Goal: Task Accomplishment & Management: Manage account settings

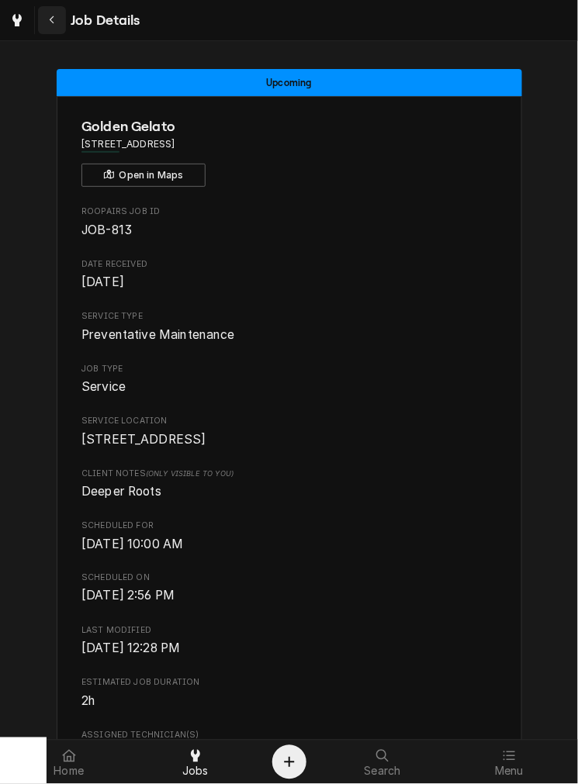
click at [50, 16] on icon "Navigate back" at bounding box center [52, 20] width 7 height 11
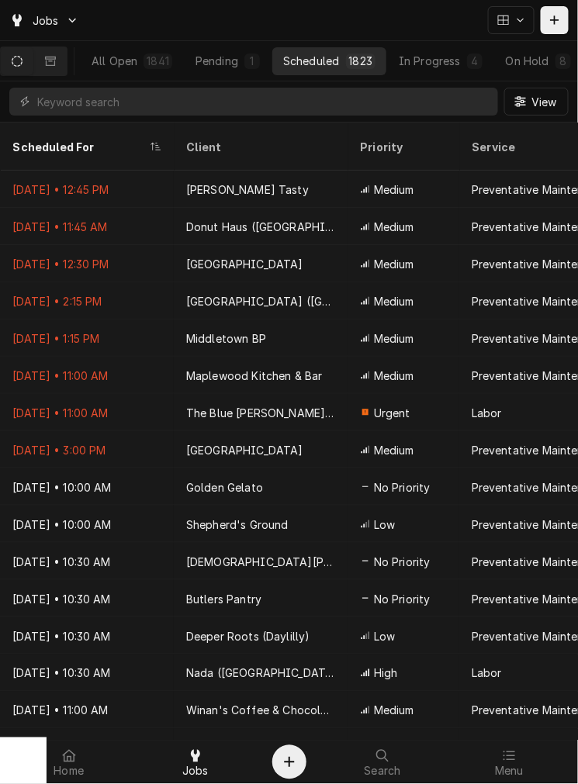
scroll to position [0, 120]
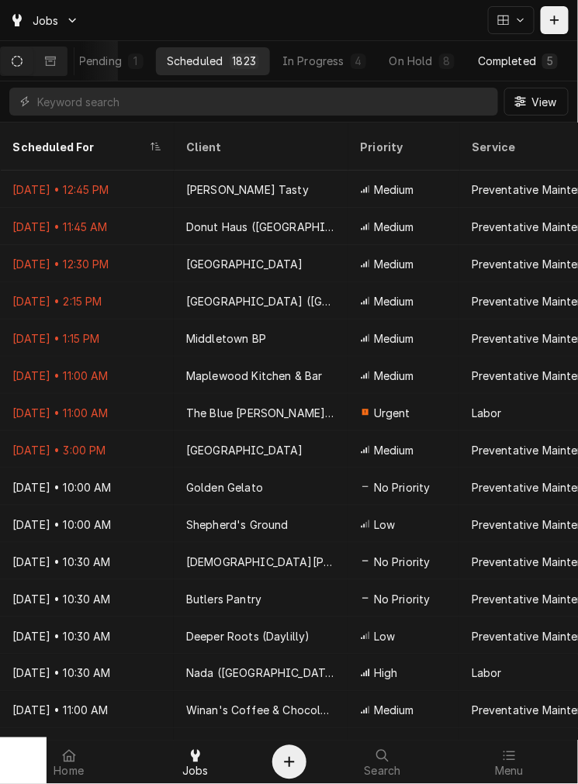
click at [505, 62] on div "Completed" at bounding box center [507, 61] width 58 height 16
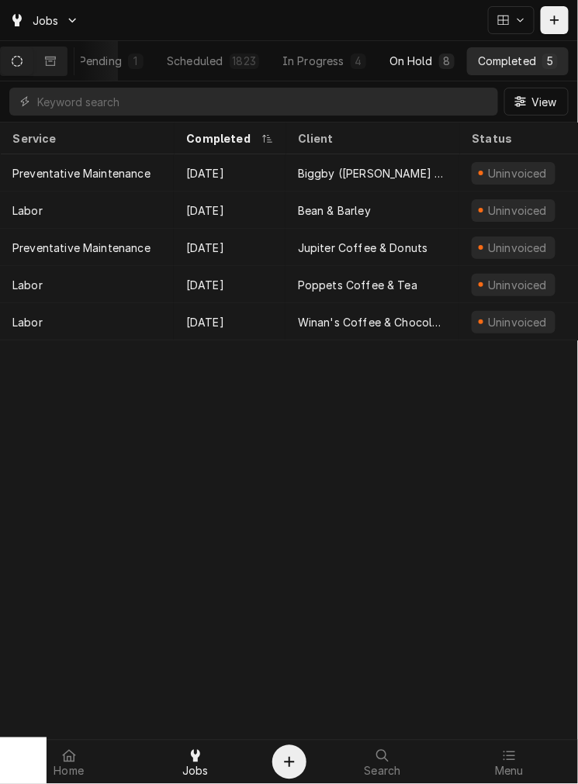
click at [419, 65] on div "On Hold" at bounding box center [410, 61] width 43 height 16
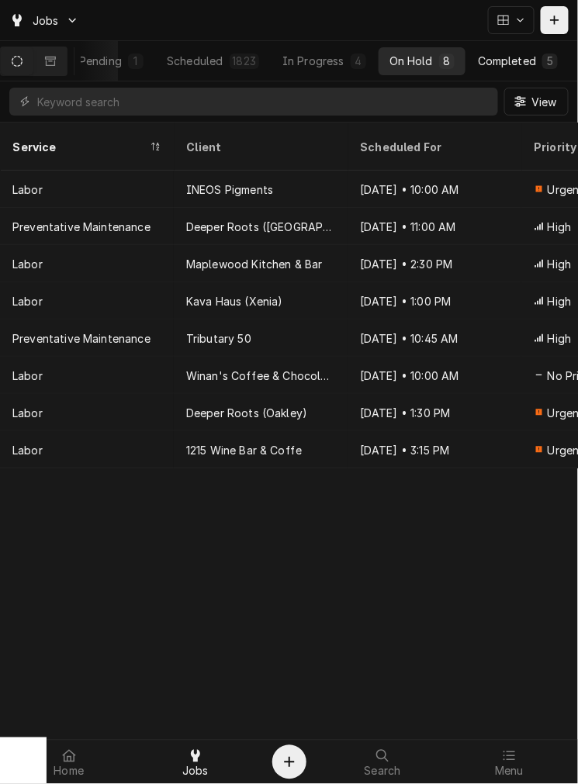
click at [516, 63] on div "Completed" at bounding box center [507, 61] width 58 height 16
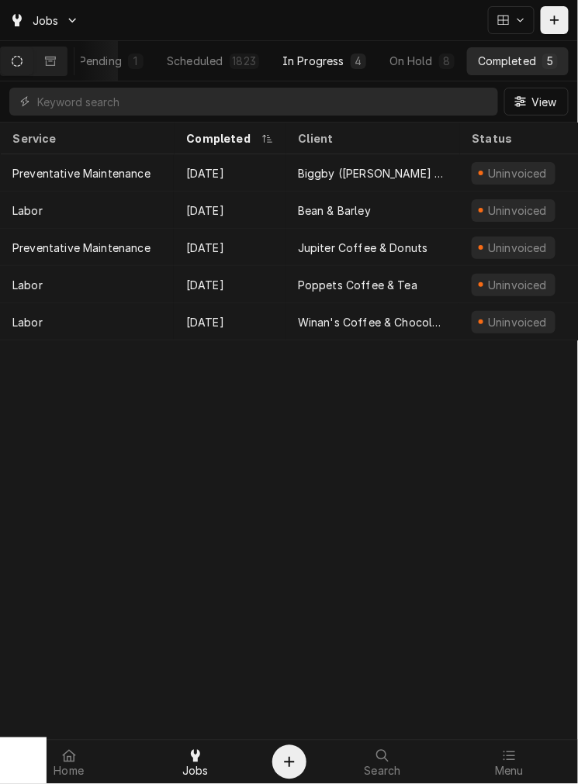
click at [337, 51] on button "In Progress 4" at bounding box center [323, 61] width 105 height 28
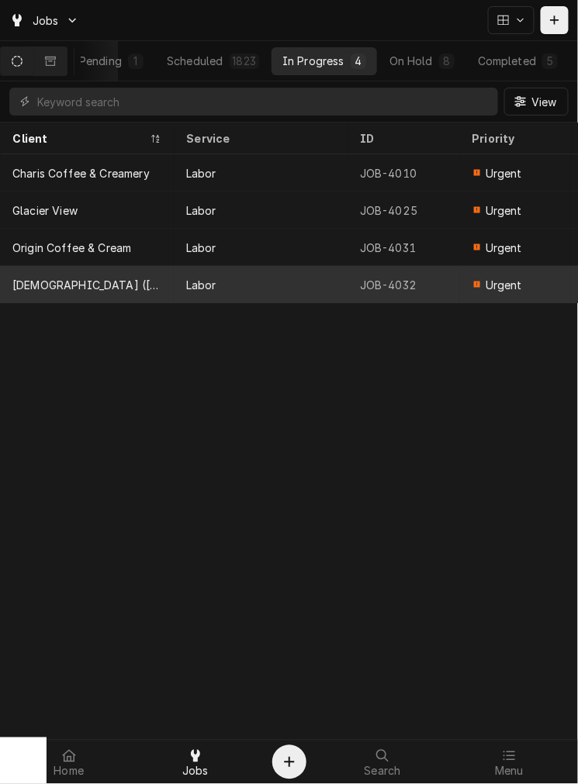
click at [265, 273] on div "Labor" at bounding box center [261, 284] width 174 height 37
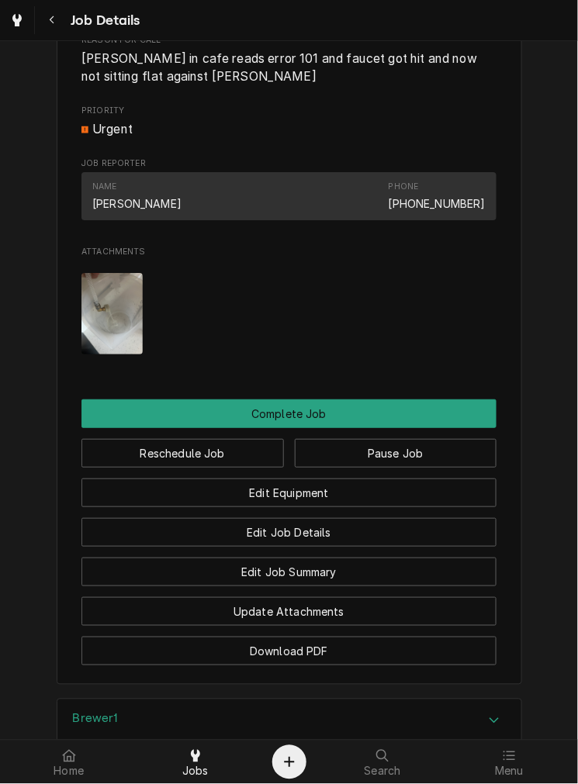
scroll to position [936, 0]
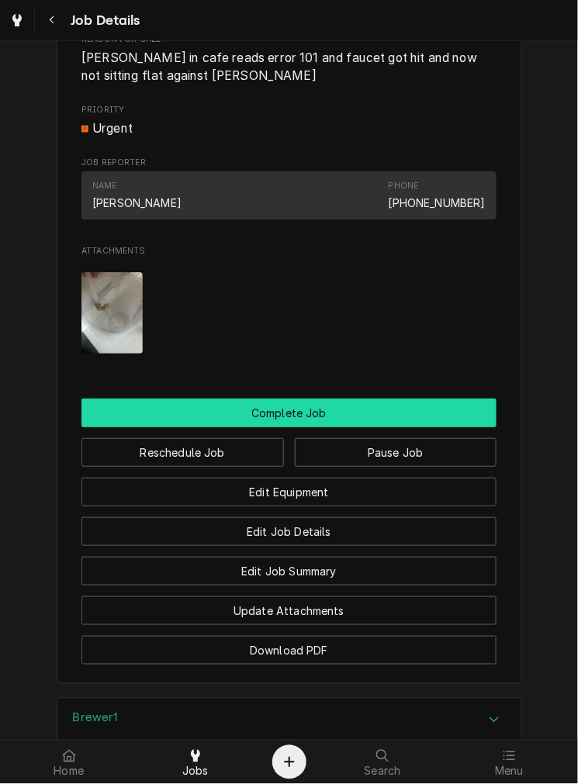
click at [334, 427] on button "Complete Job" at bounding box center [288, 413] width 415 height 29
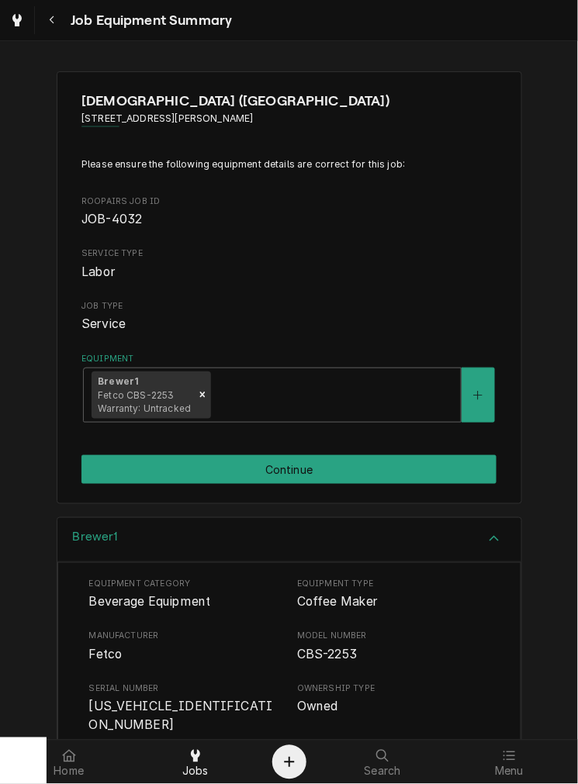
click at [61, 13] on button "Navigate back" at bounding box center [52, 20] width 28 height 28
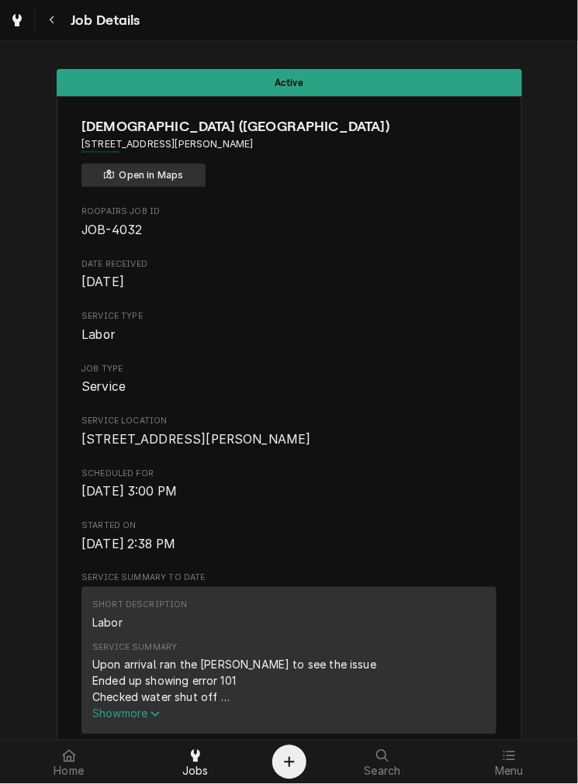
click at [186, 164] on button "Open in Maps" at bounding box center [143, 175] width 124 height 23
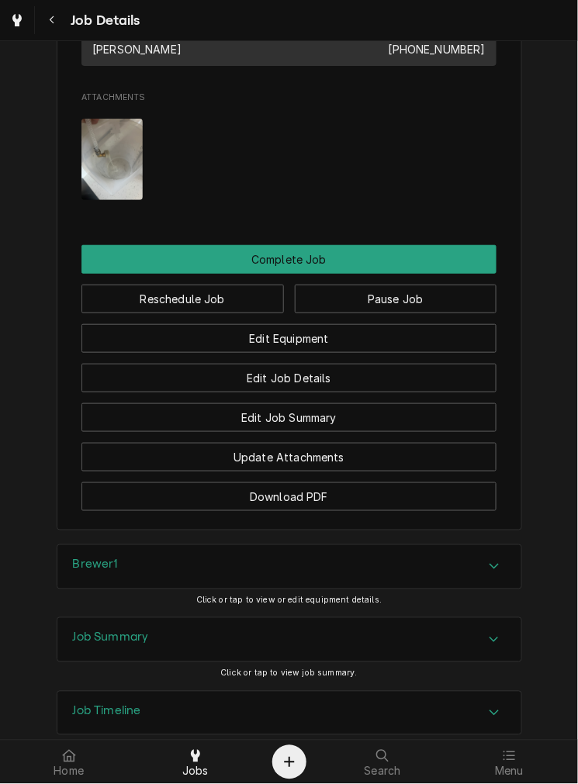
scroll to position [1098, 0]
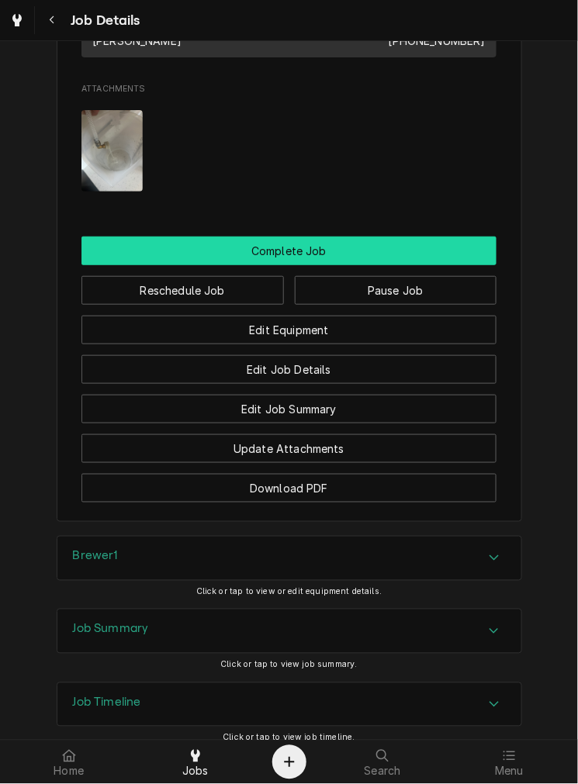
click at [389, 265] on button "Complete Job" at bounding box center [288, 251] width 415 height 29
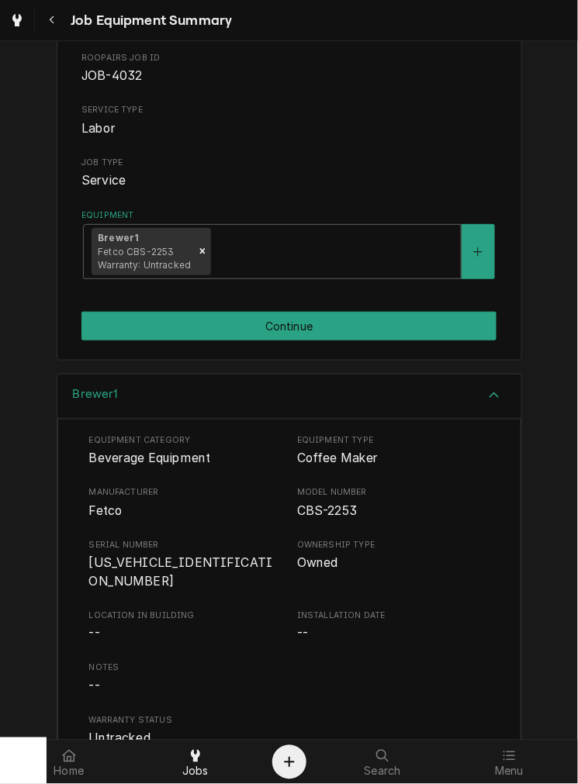
scroll to position [236, 0]
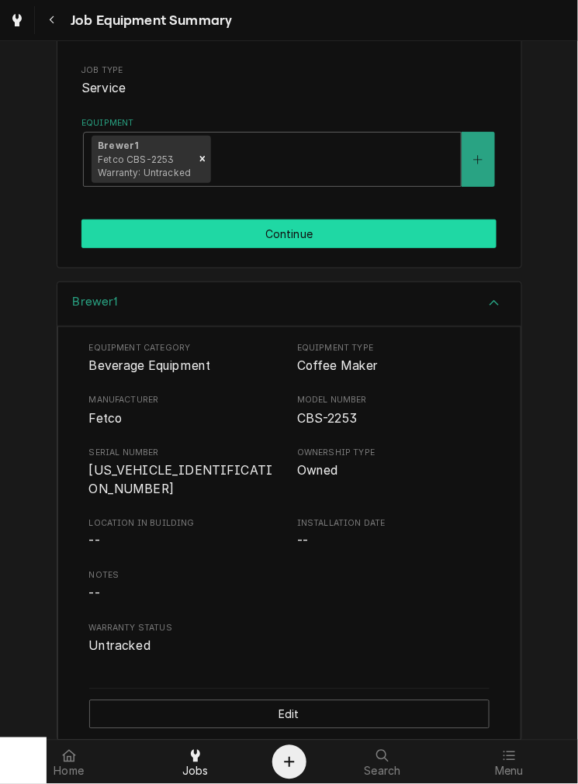
click at [378, 245] on button "Continue" at bounding box center [288, 234] width 415 height 29
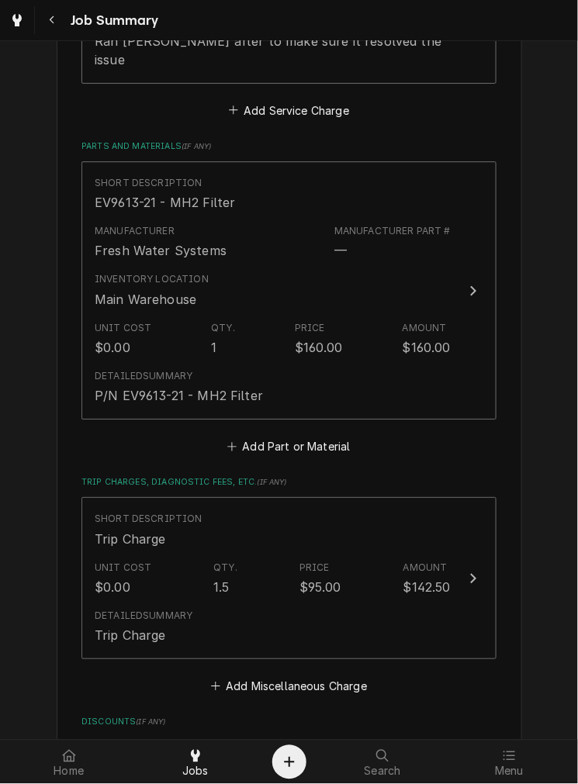
scroll to position [755, 0]
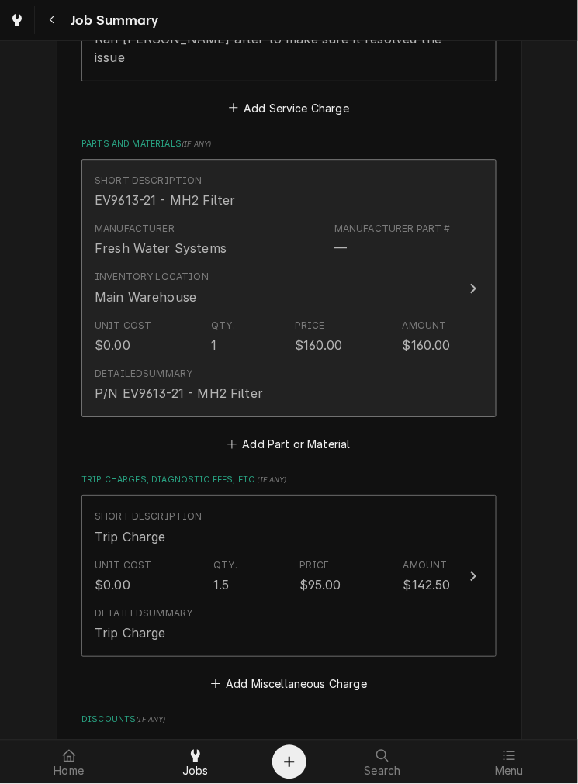
click at [207, 191] on div "EV9613-21 - MH2 Filter" at bounding box center [165, 200] width 141 height 19
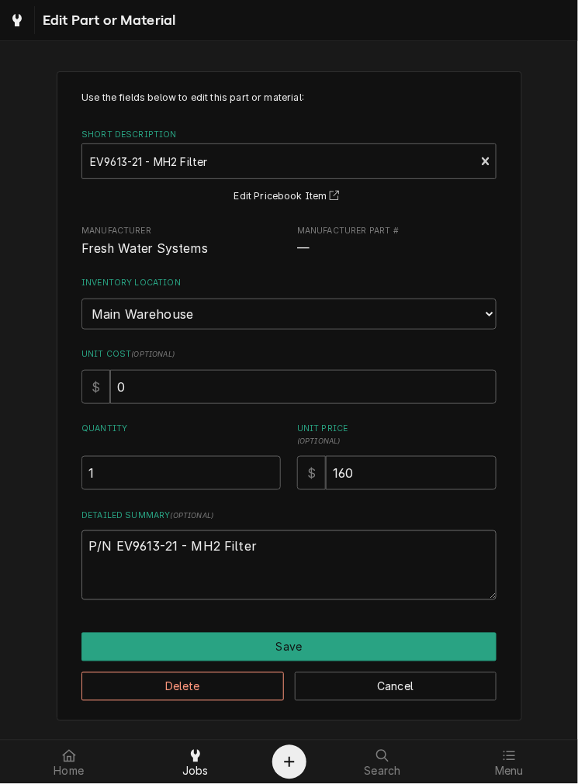
drag, startPoint x: 267, startPoint y: 543, endPoint x: 20, endPoint y: 586, distance: 250.3
click at [20, 586] on div "Use the fields below to edit this part or material: Short Description EV9613-21…" at bounding box center [289, 395] width 578 height 677
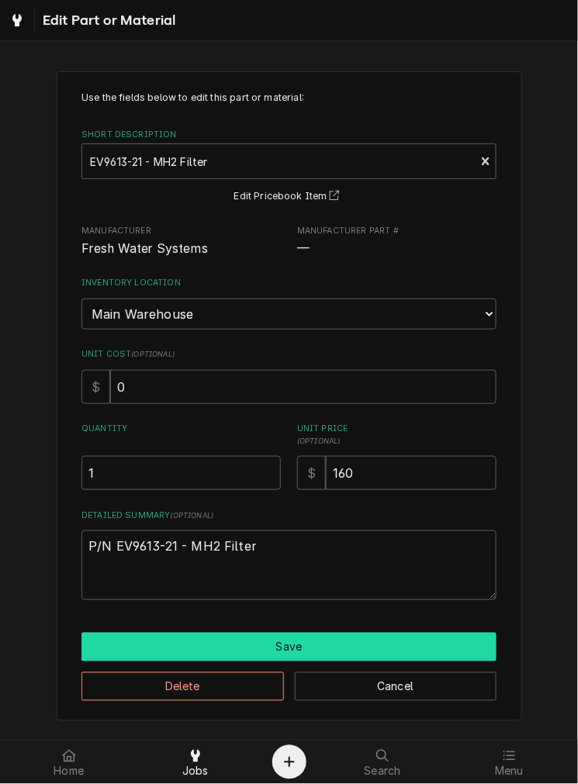
click at [316, 642] on button "Save" at bounding box center [288, 647] width 415 height 29
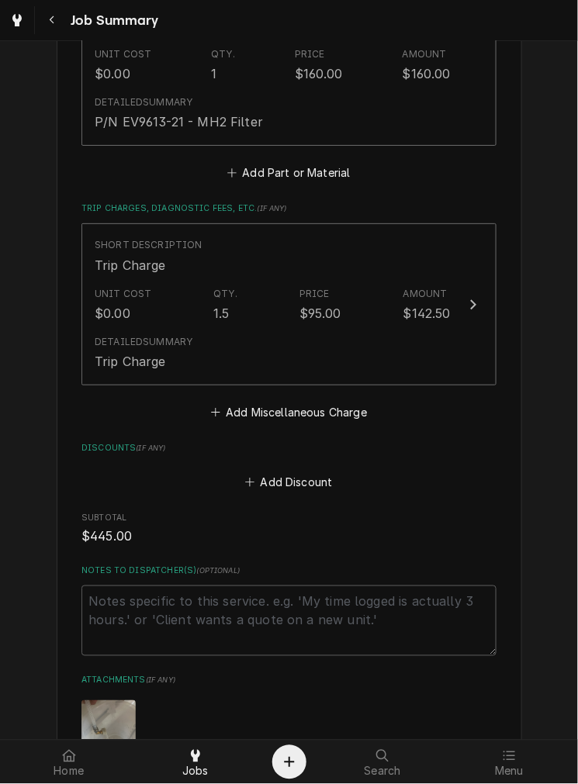
scroll to position [1032, 0]
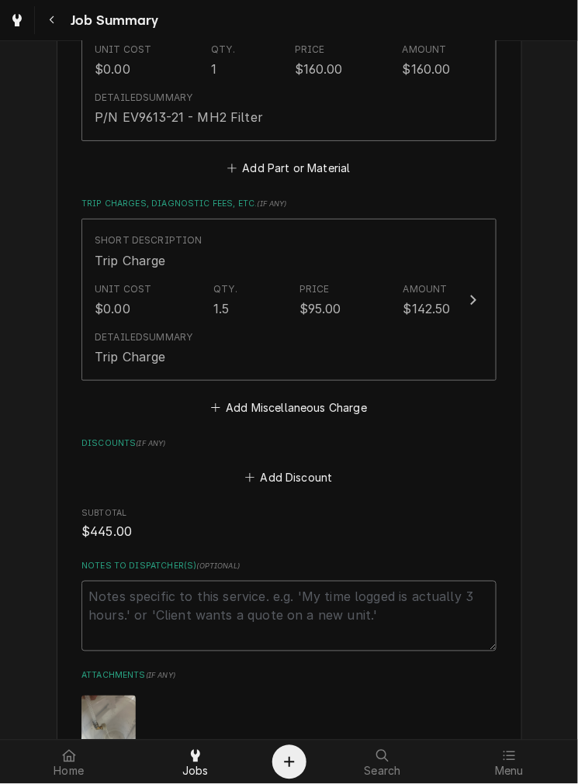
click at [244, 586] on textarea "Notes to Dispatcher(s) ( optional )" at bounding box center [288, 616] width 415 height 70
type textarea "x"
type textarea "t"
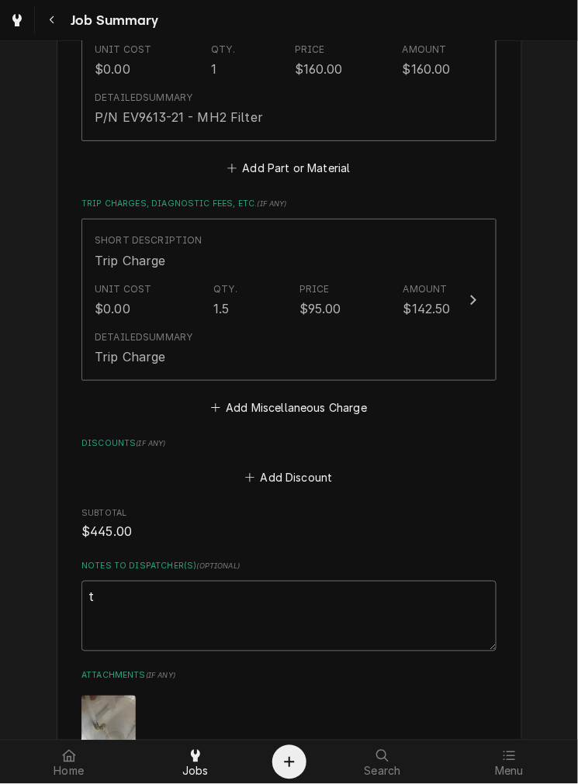
type textarea "x"
type textarea "to"
type textarea "x"
type textarea "tot"
type textarea "x"
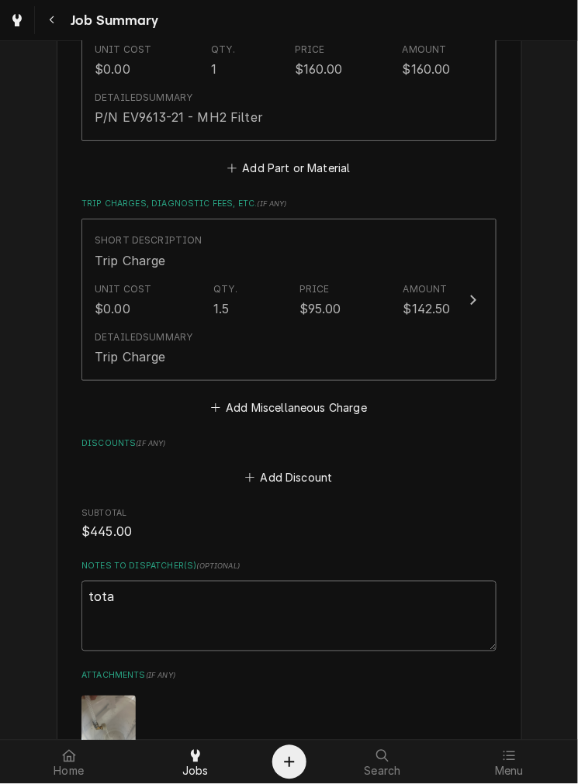
type textarea "total"
type textarea "x"
type textarea "total"
type textarea "x"
type textarea "total $"
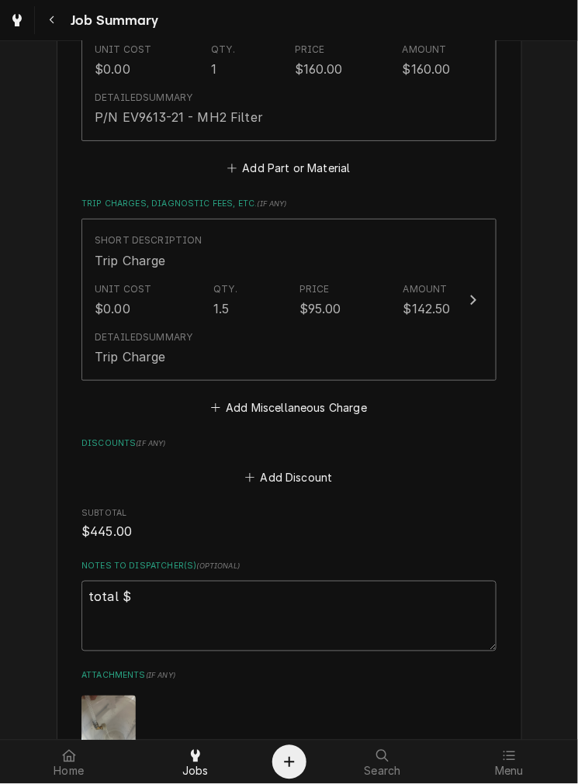
type textarea "x"
type textarea "total $4"
type textarea "x"
type textarea "total $47"
type textarea "x"
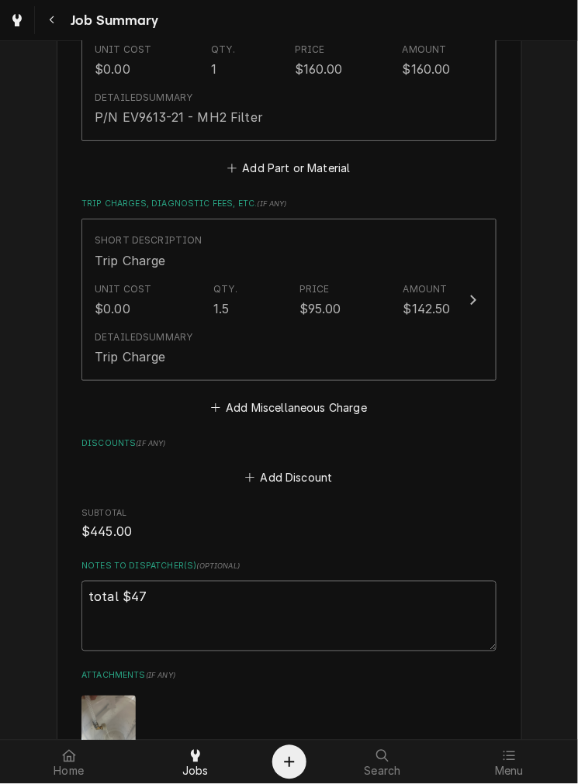
type textarea "total $478"
type textarea "x"
type textarea "total $478."
type textarea "x"
type textarea "total $478.3"
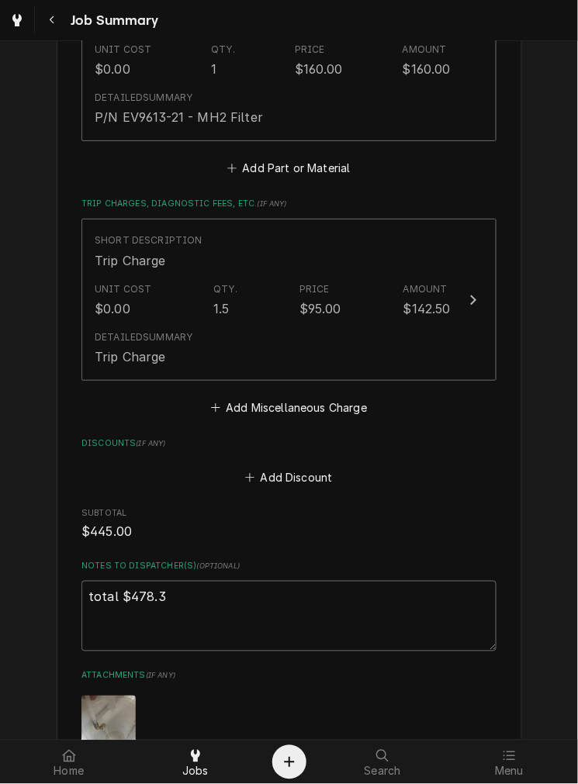
type textarea "x"
type textarea "total $478.38"
drag, startPoint x: 237, startPoint y: 562, endPoint x: 230, endPoint y: 579, distance: 18.7
click at [230, 581] on textarea "total $478.38" at bounding box center [288, 616] width 415 height 70
type textarea "x"
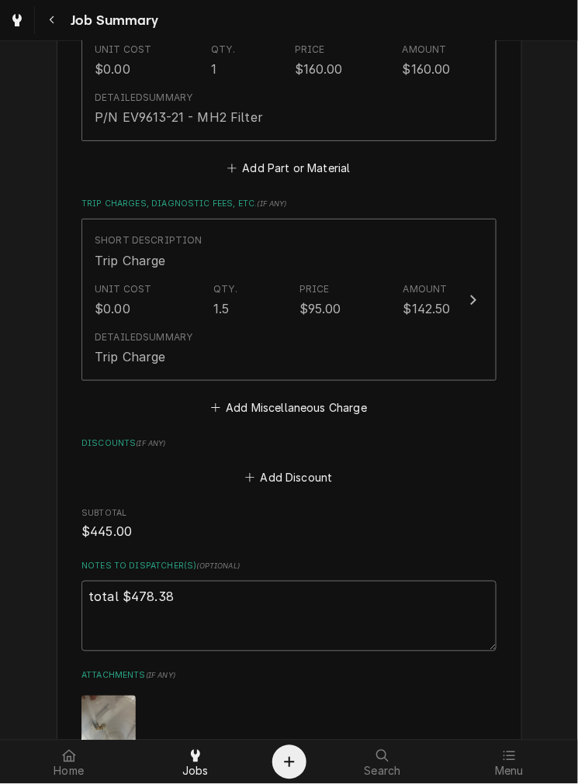
type textarea "total $478.38"
type textarea "x"
type textarea "total $478.38 i"
type textarea "x"
type textarea "total $478.38 in"
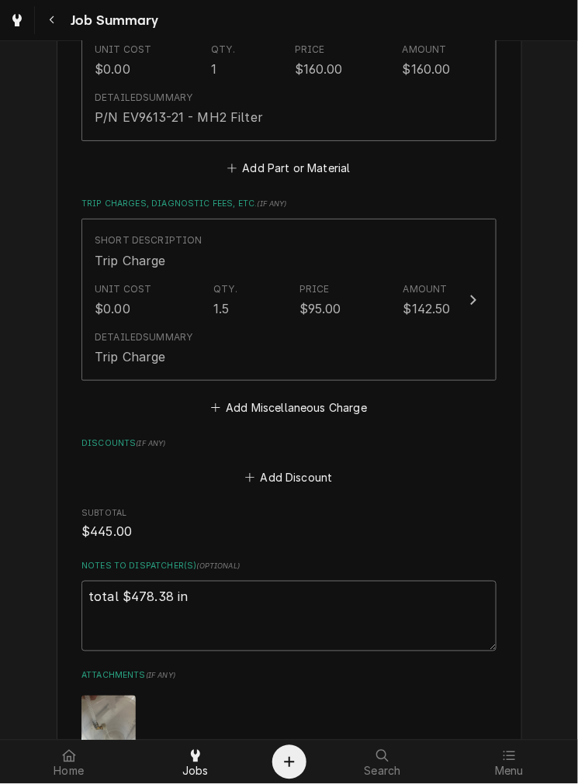
type textarea "x"
type textarea "total $478.38 inv"
type textarea "x"
type textarea "total $478.38 invo"
type textarea "x"
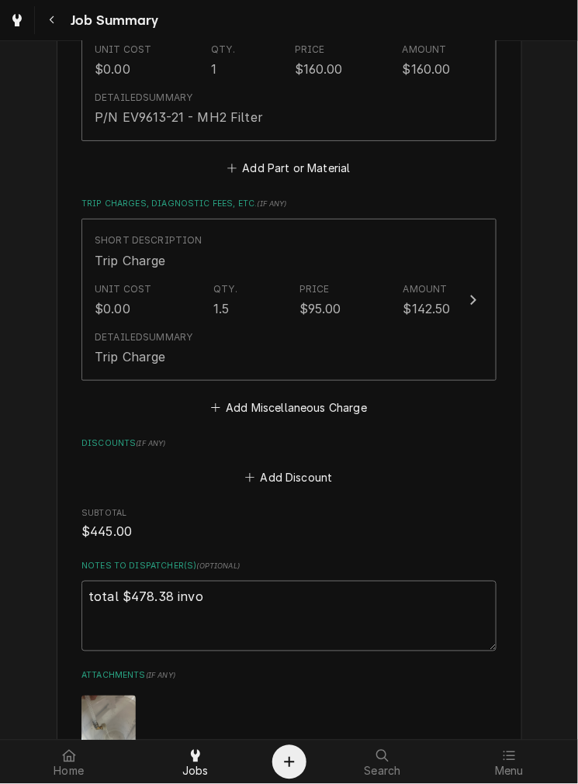
type textarea "total $478.38 invoi"
type textarea "x"
type textarea "total $478.38 invoic"
type textarea "x"
type textarea "total $478.38 invoice"
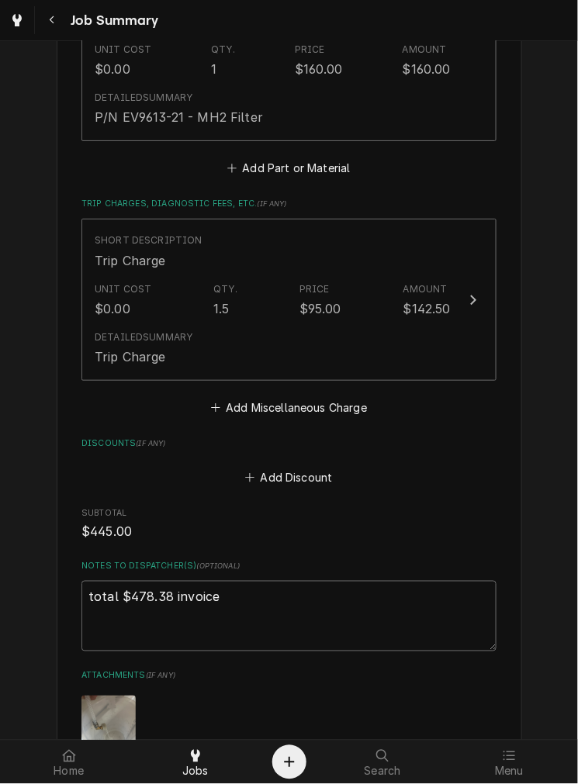
type textarea "x"
type textarea "total $478.38 invoice"
type textarea "x"
type textarea "total $478.38 invoice 6"
type textarea "x"
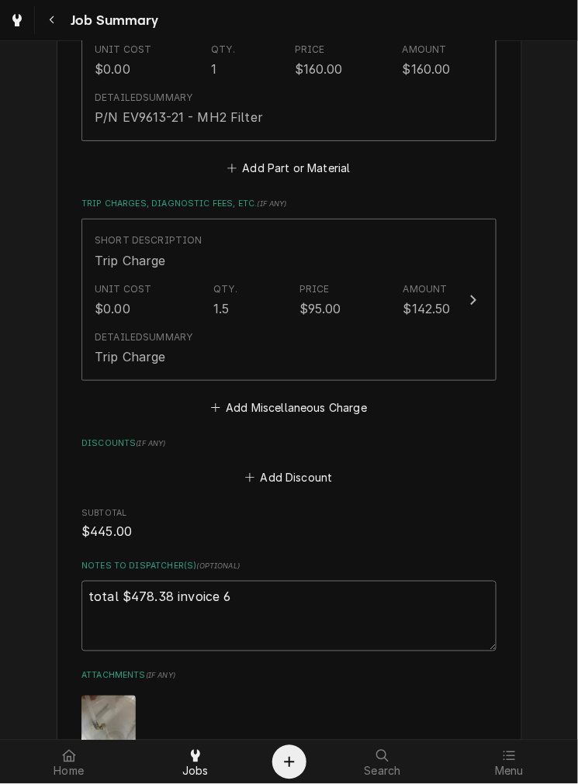
type textarea "total $478.38 invoice 60"
type textarea "x"
type textarea "total $478.38 invoice 605"
type textarea "x"
type textarea "total $478.38 invoice 6056"
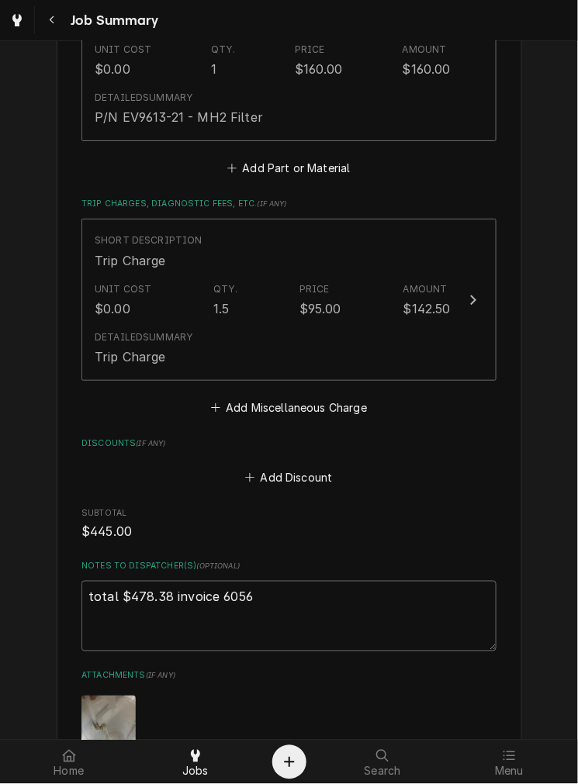
type textarea "x"
type textarea "total $478.38 invoice 6056"
type textarea "x"
type textarea "total $478.38 invoice 6056"
type textarea "x"
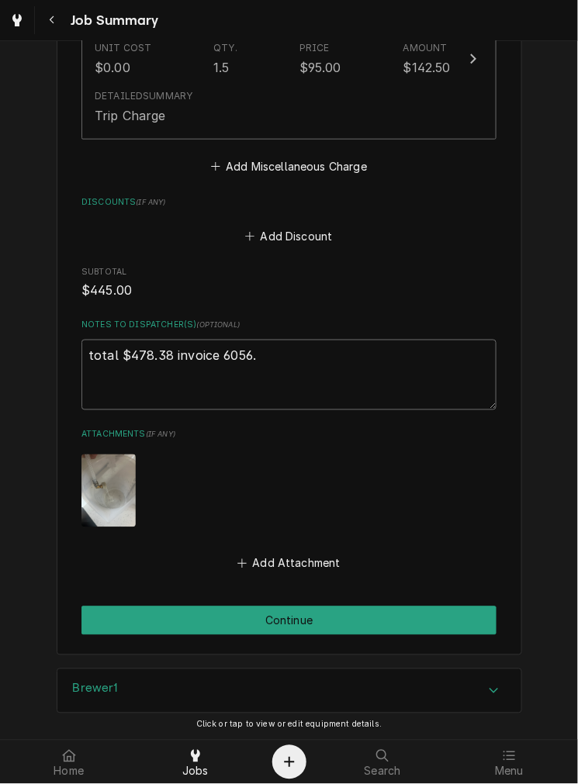
scroll to position [1327, 0]
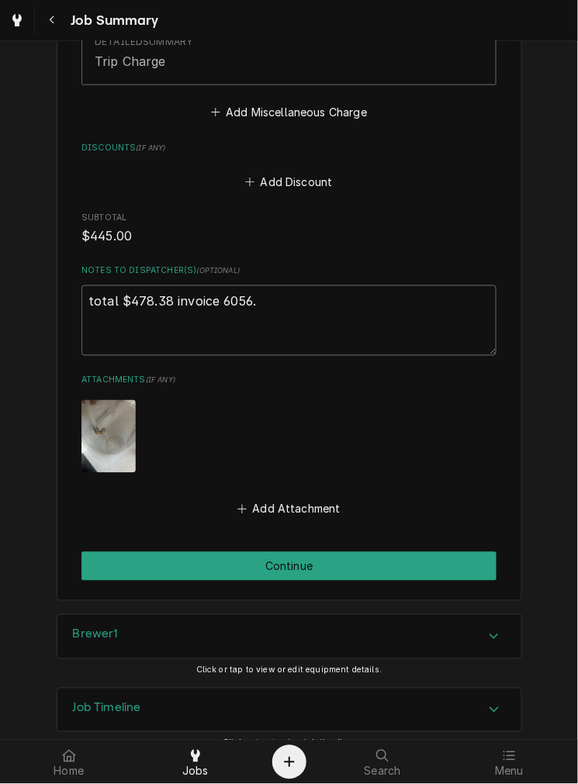
type textarea "total $478.38 invoice 6056."
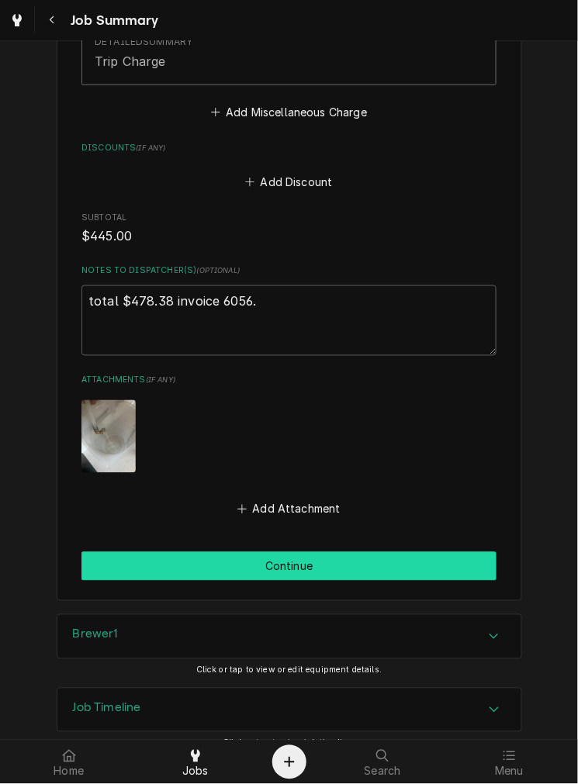
click at [349, 555] on button "Continue" at bounding box center [288, 566] width 415 height 29
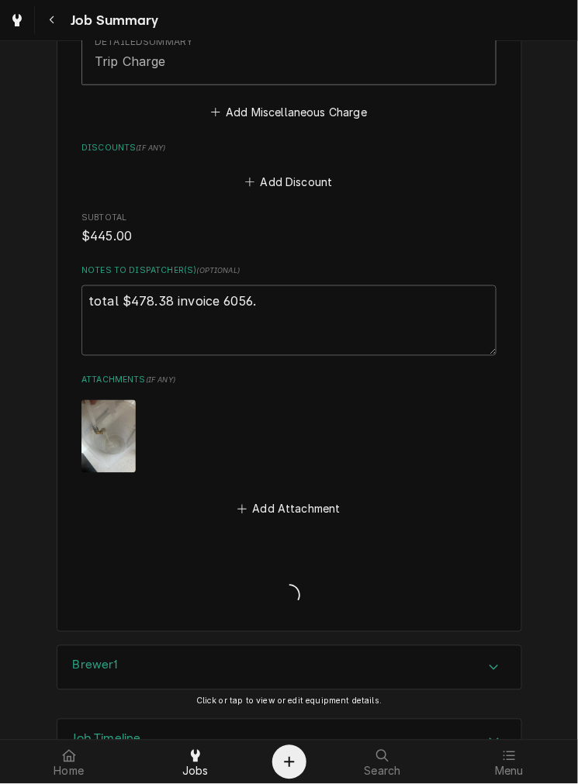
type textarea "x"
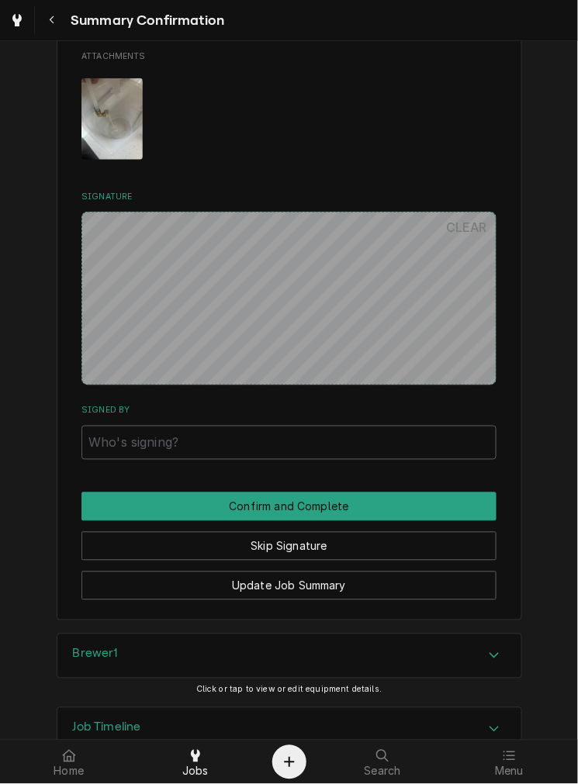
scroll to position [1295, 0]
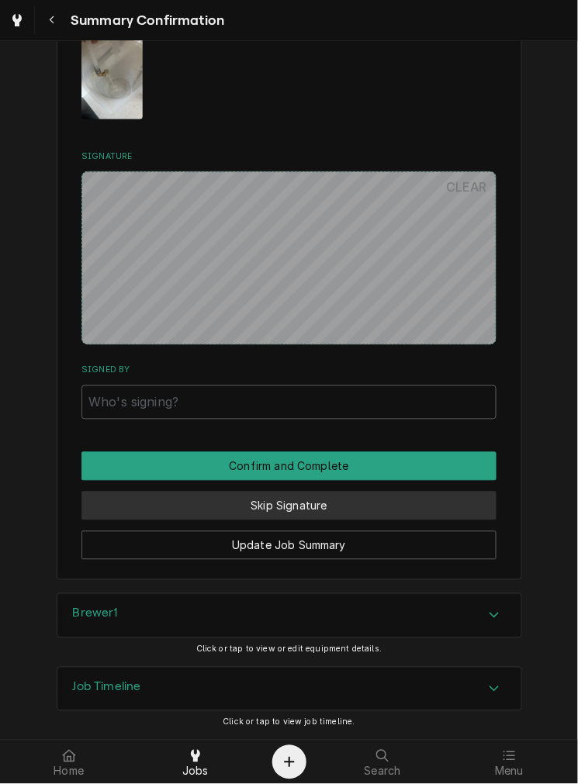
click at [376, 510] on button "Skip Signature" at bounding box center [288, 506] width 415 height 29
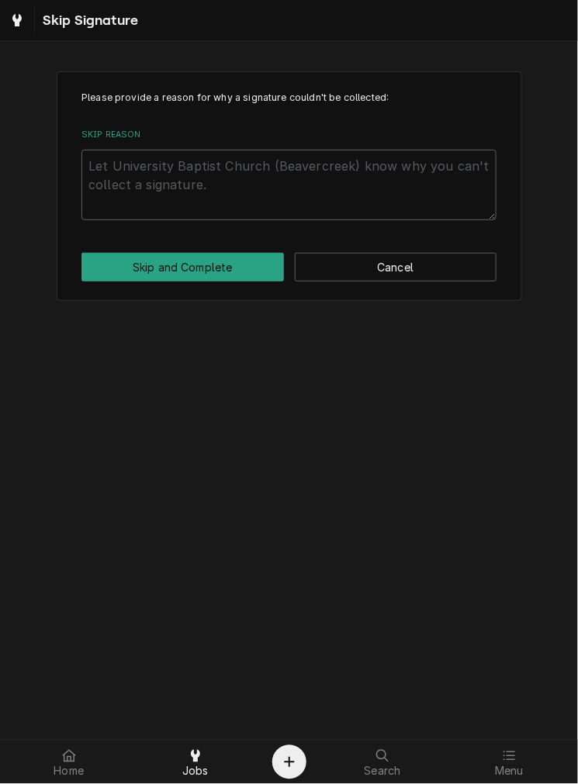
click at [228, 268] on button "Skip and Complete" at bounding box center [182, 267] width 202 height 29
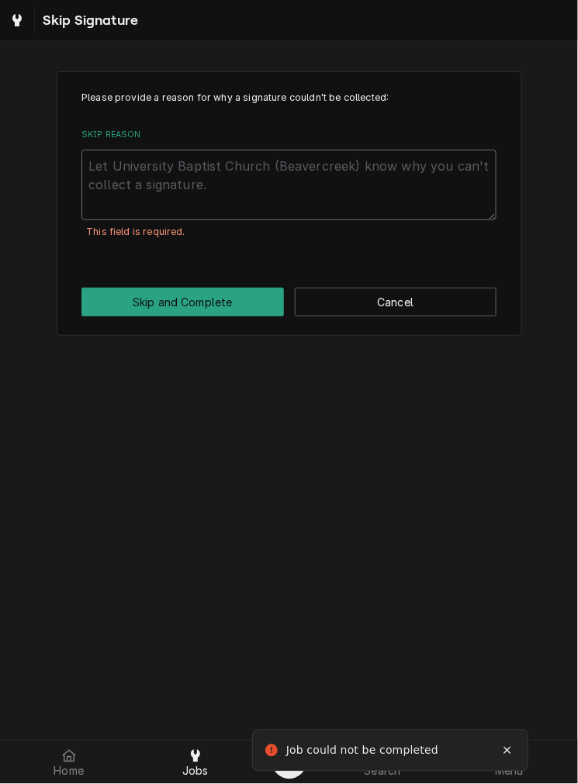
click at [145, 174] on textarea "Skip Reason" at bounding box center [288, 185] width 415 height 70
type textarea "x"
type textarea "n"
type textarea "x"
type textarea "na"
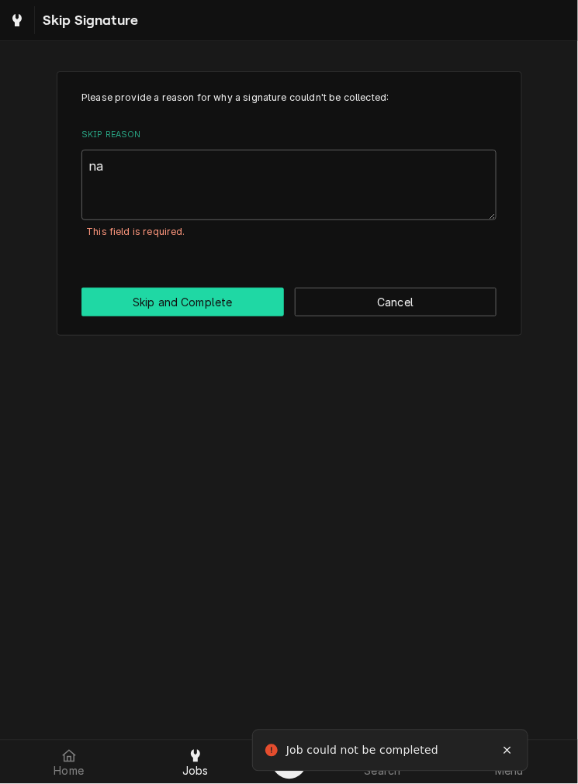
click at [213, 298] on button "Skip and Complete" at bounding box center [182, 302] width 202 height 29
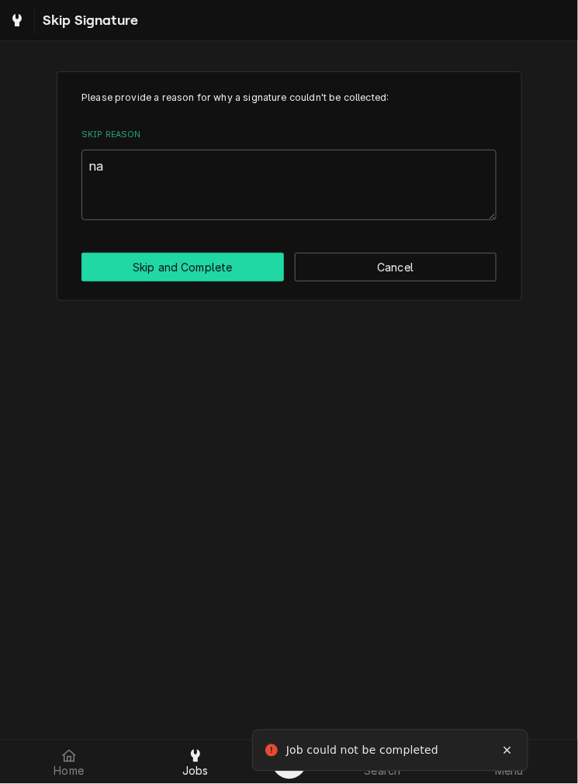
type textarea "x"
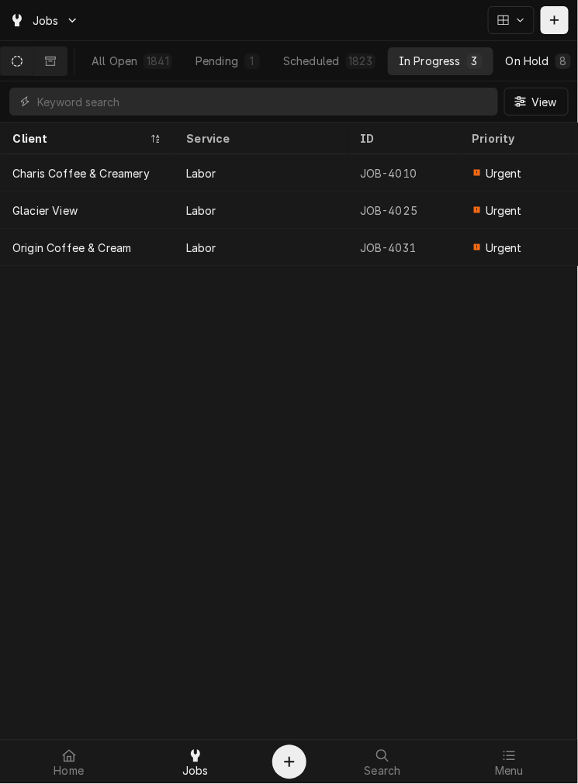
scroll to position [0, 120]
click at [520, 61] on div "Completed" at bounding box center [507, 61] width 58 height 16
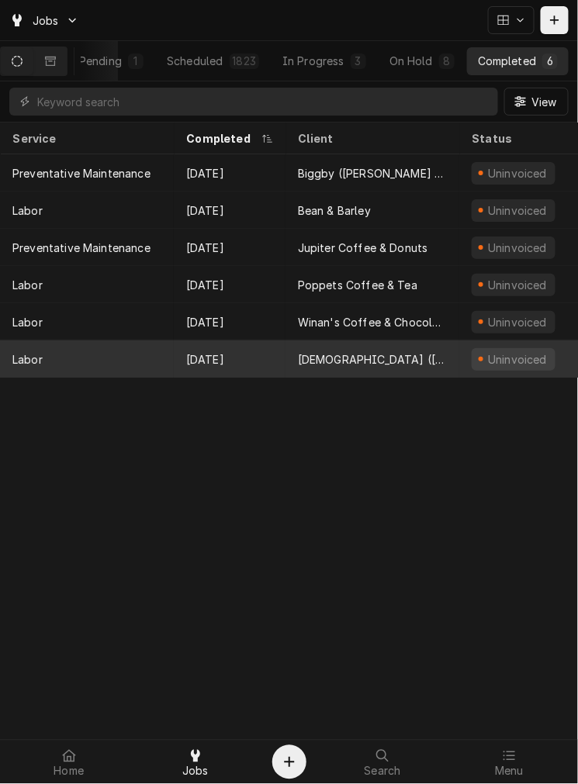
click at [299, 357] on div "[DEMOGRAPHIC_DATA] ([GEOGRAPHIC_DATA])" at bounding box center [372, 359] width 149 height 16
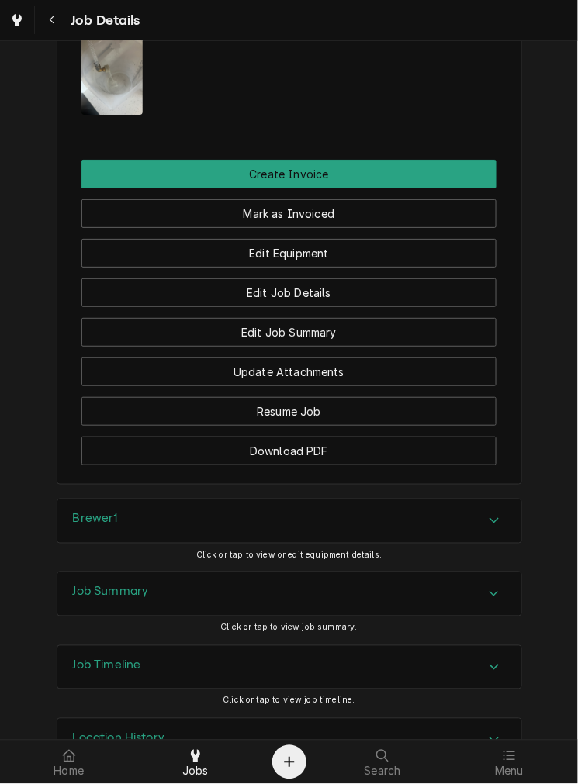
scroll to position [1058, 0]
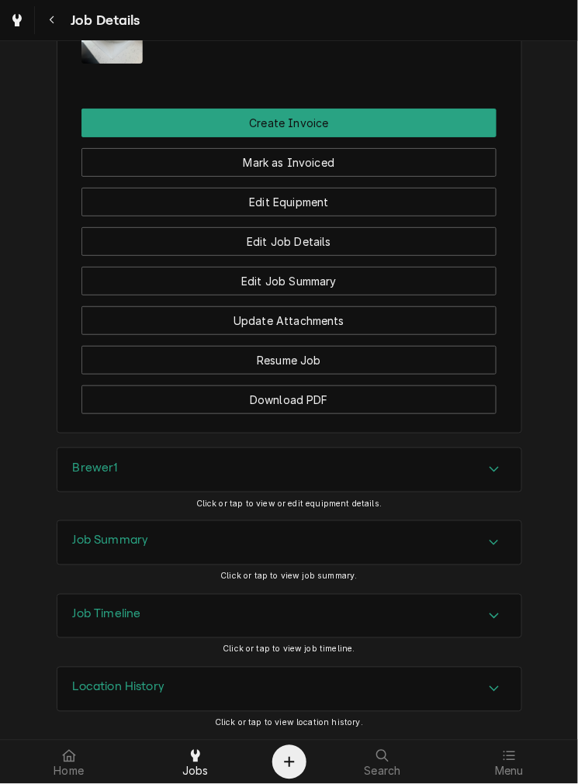
click at [305, 538] on div "Job Summary" at bounding box center [289, 542] width 464 height 43
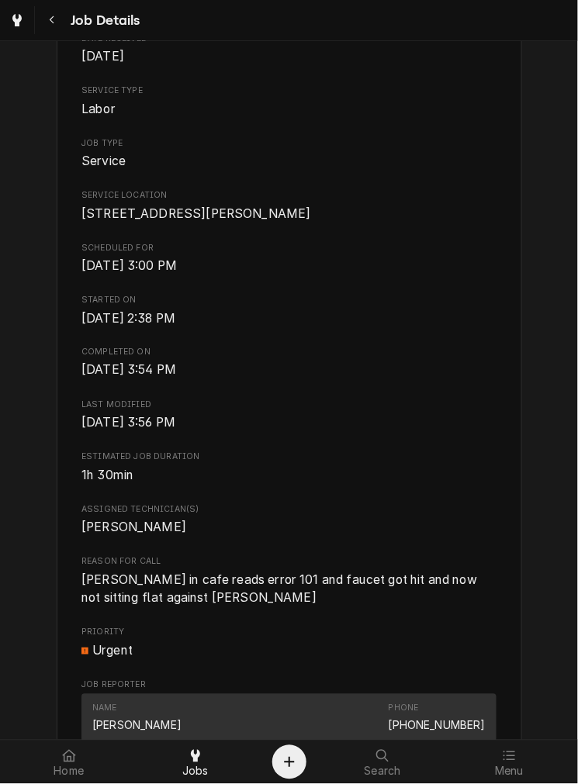
scroll to position [213, 0]
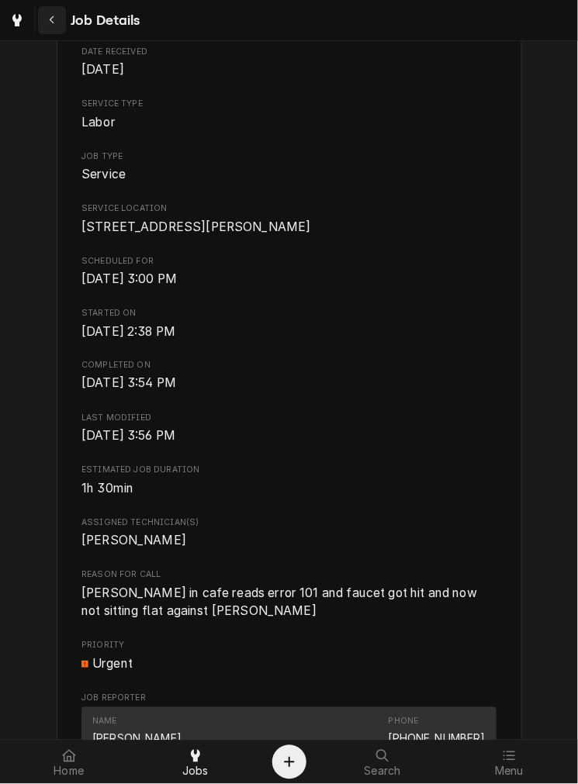
click at [59, 19] on div "Navigate back" at bounding box center [52, 20] width 16 height 16
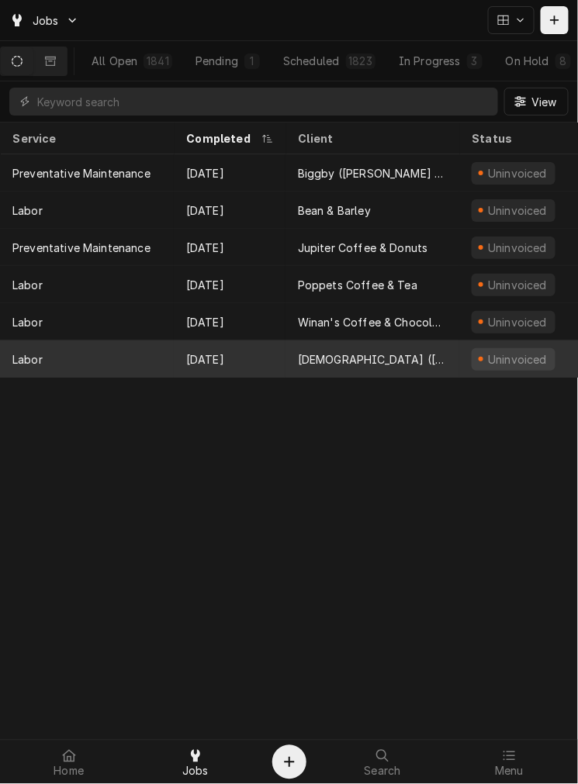
click at [181, 350] on div "Sep 2" at bounding box center [230, 359] width 112 height 37
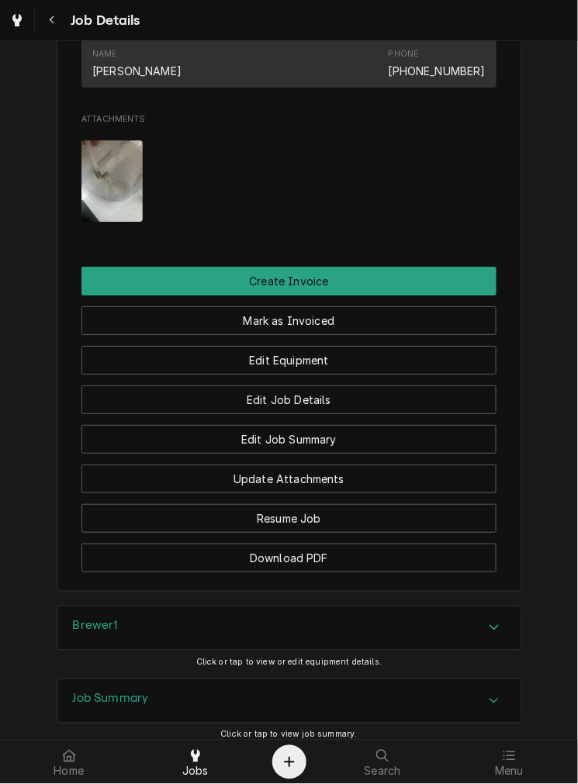
scroll to position [1058, 0]
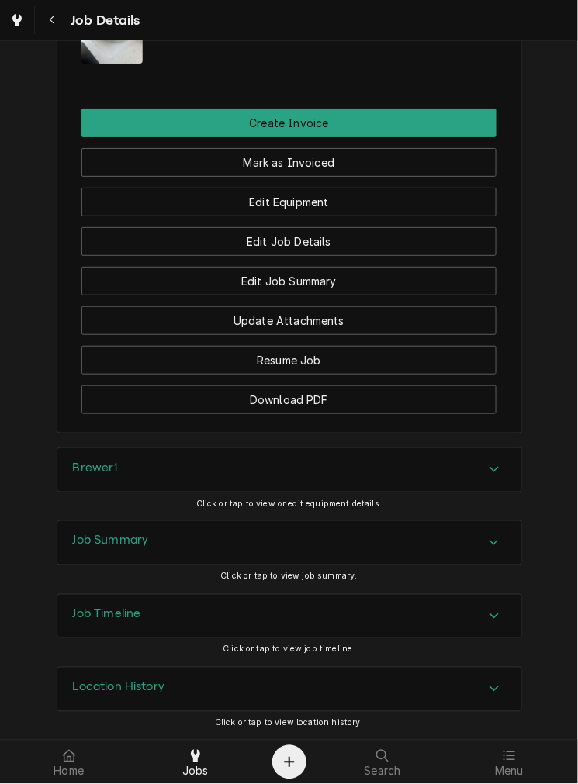
click at [353, 557] on div "Job Summary" at bounding box center [289, 542] width 464 height 43
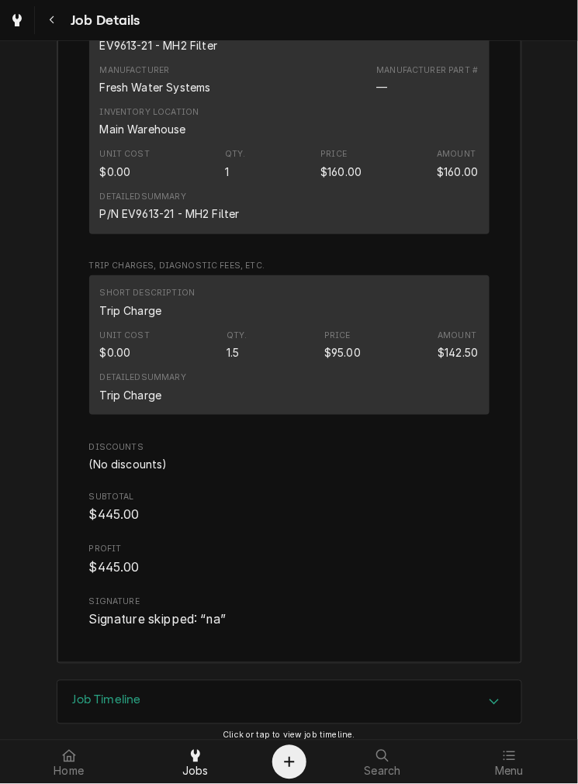
scroll to position [2278, 0]
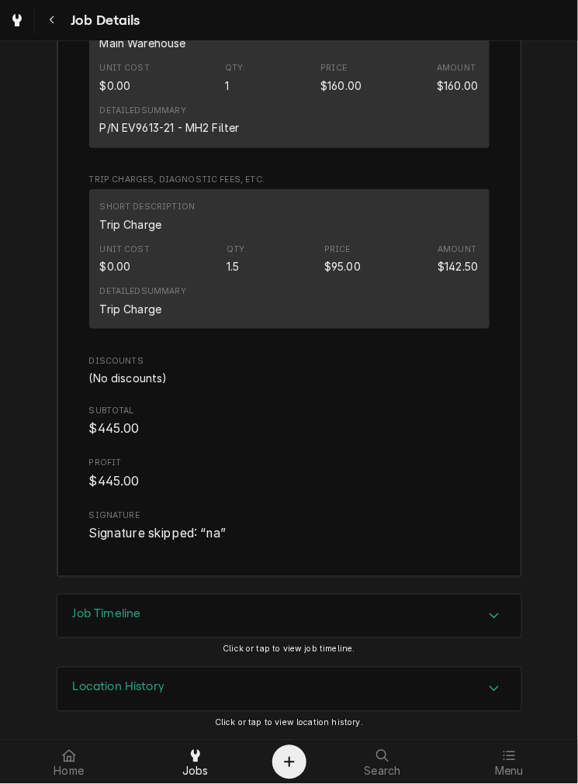
click at [338, 631] on div "Job Timeline" at bounding box center [289, 616] width 464 height 43
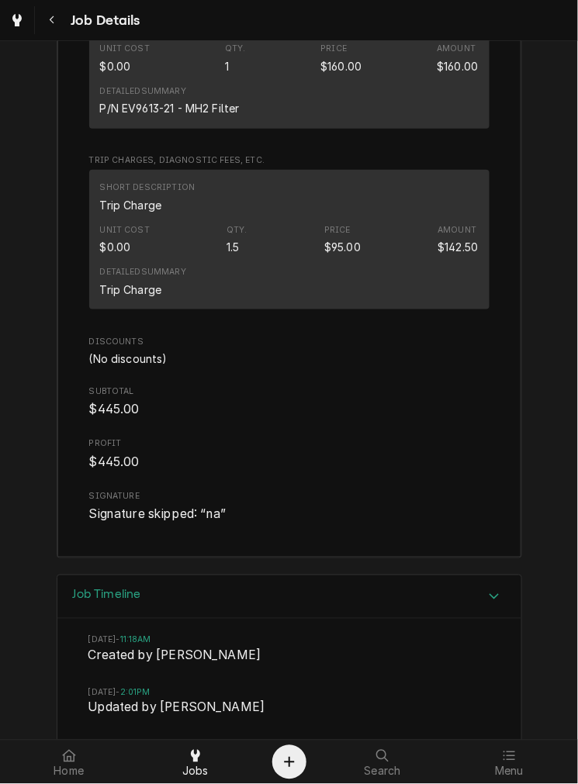
click at [337, 620] on div "Job Timeline" at bounding box center [289, 598] width 464 height 44
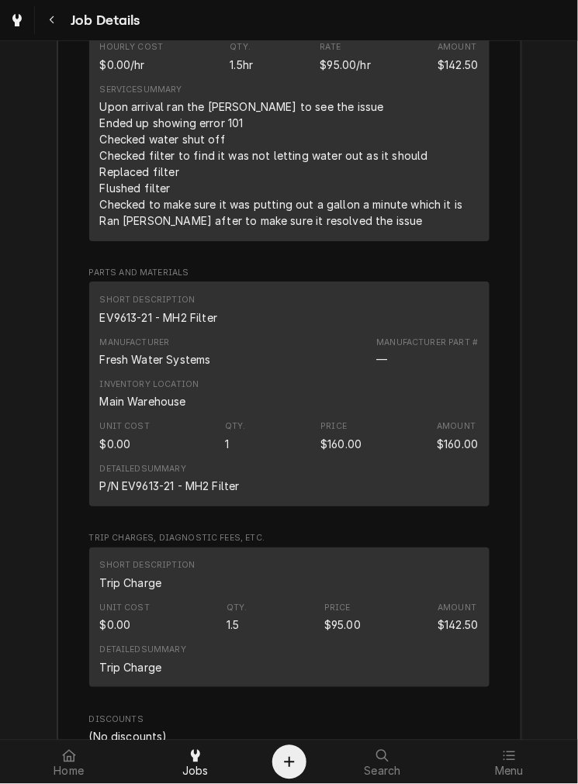
scroll to position [1912, 0]
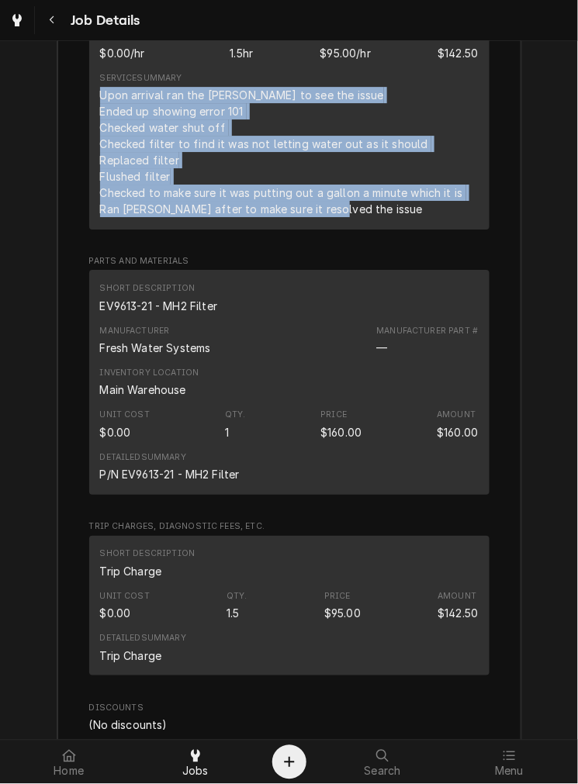
drag, startPoint x: 369, startPoint y: 227, endPoint x: 85, endPoint y: 110, distance: 307.1
click at [89, 110] on div "Short Description Labor Service Date Sep 2, 2025 Hourly Cost $0.00/hr Qty. 1.5h…" at bounding box center [289, 81] width 400 height 296
copy div "Upon arrival ran the brewer to see the issue Ended up showing error 101 Checked…"
click at [258, 90] on div "Service Summary Upon arrival ran the brewer to see the issue Ended up showing e…" at bounding box center [283, 144] width 366 height 145
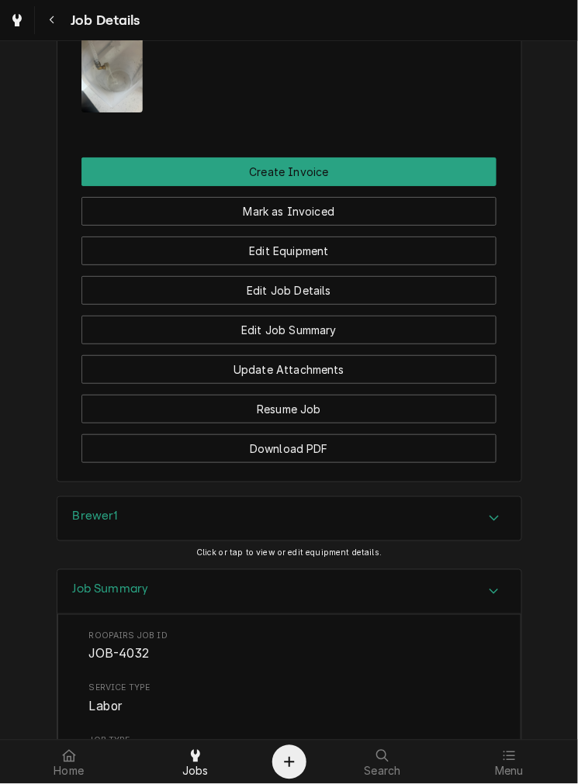
scroll to position [912, 0]
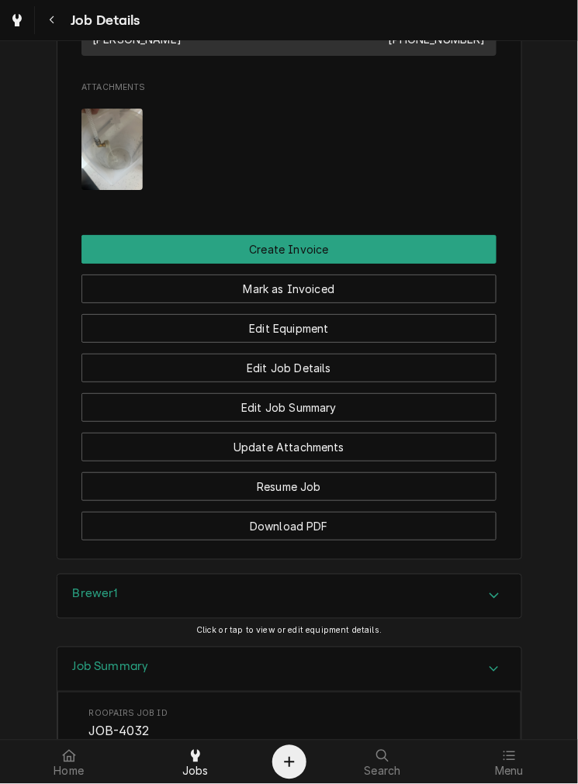
click at [130, 618] on div "Brewer1" at bounding box center [289, 596] width 464 height 43
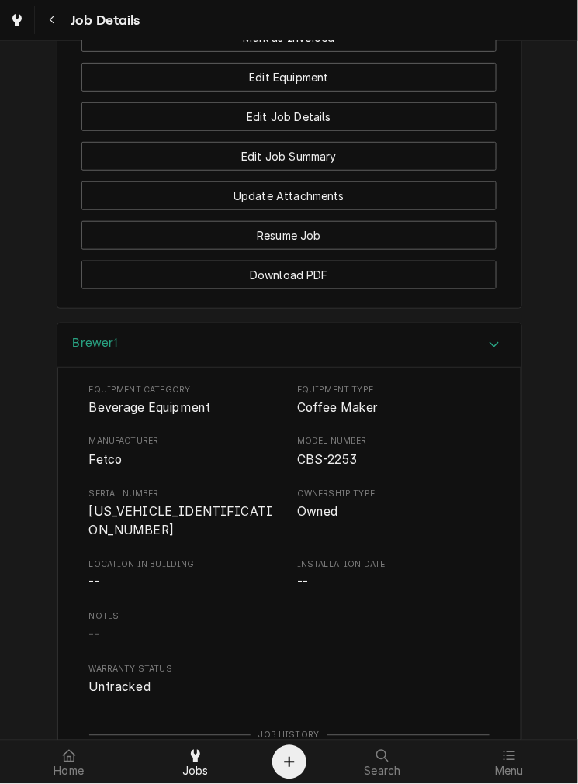
scroll to position [1107, 0]
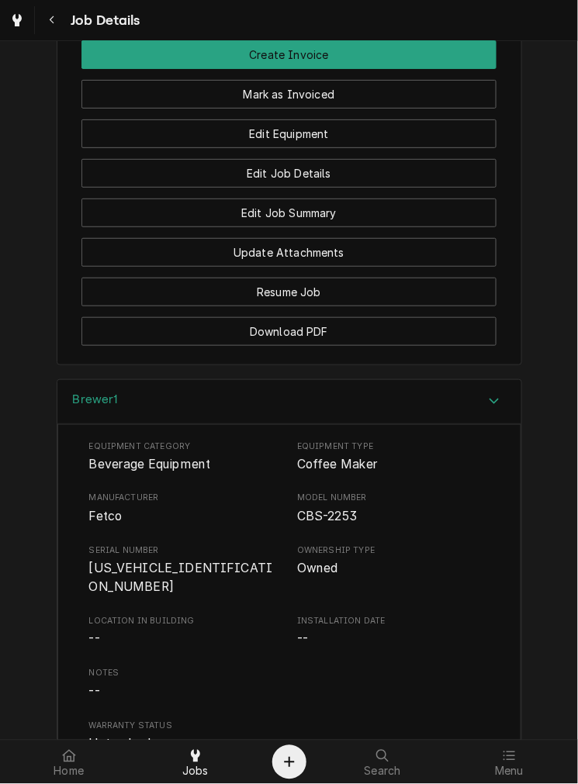
click at [369, 126] on div "Edit Equipment" at bounding box center [288, 129] width 415 height 40
click at [429, 109] on button "Mark as Invoiced" at bounding box center [288, 94] width 415 height 29
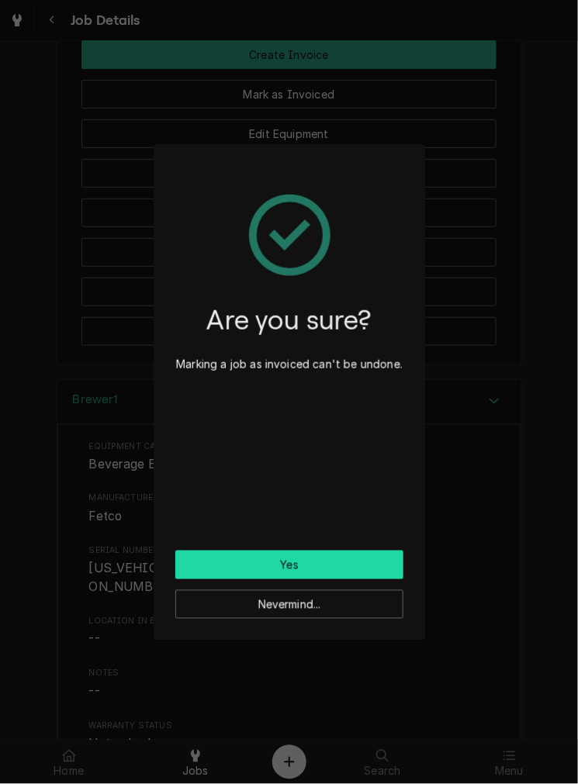
click at [312, 559] on button "Yes" at bounding box center [289, 565] width 228 height 29
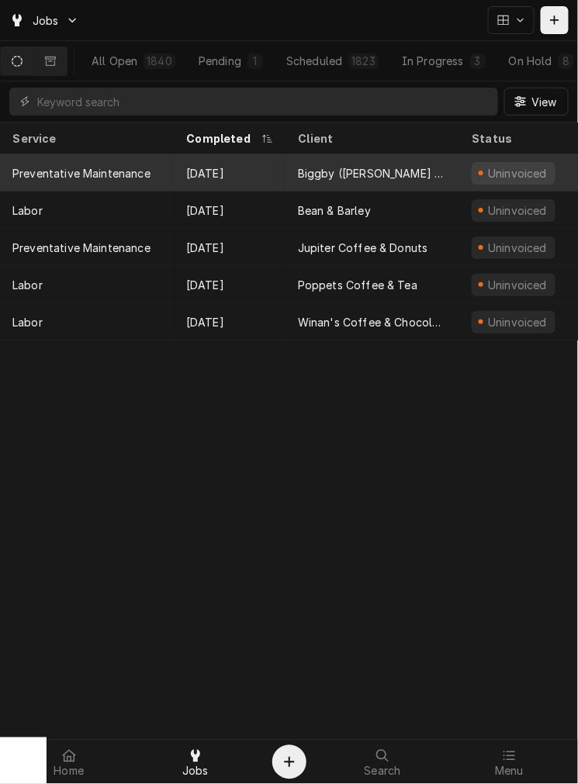
click at [347, 161] on div "Biggby ([PERSON_NAME] Mill)" at bounding box center [372, 172] width 174 height 37
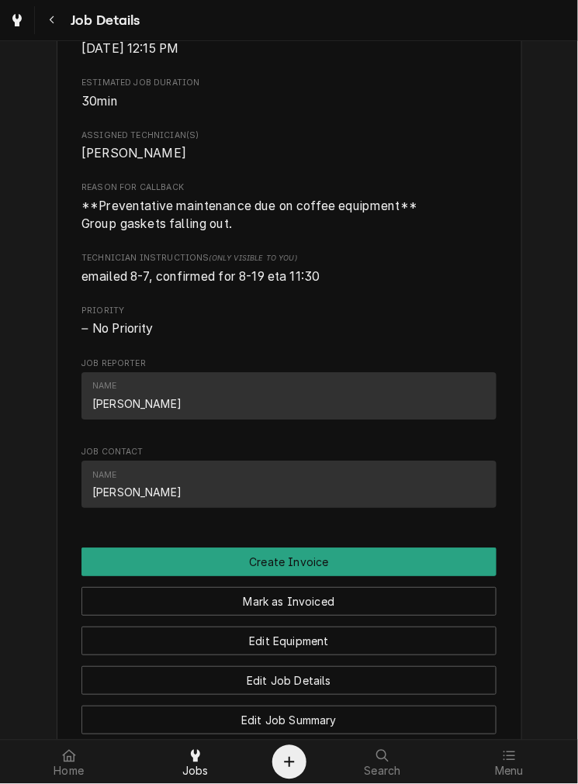
scroll to position [740, 0]
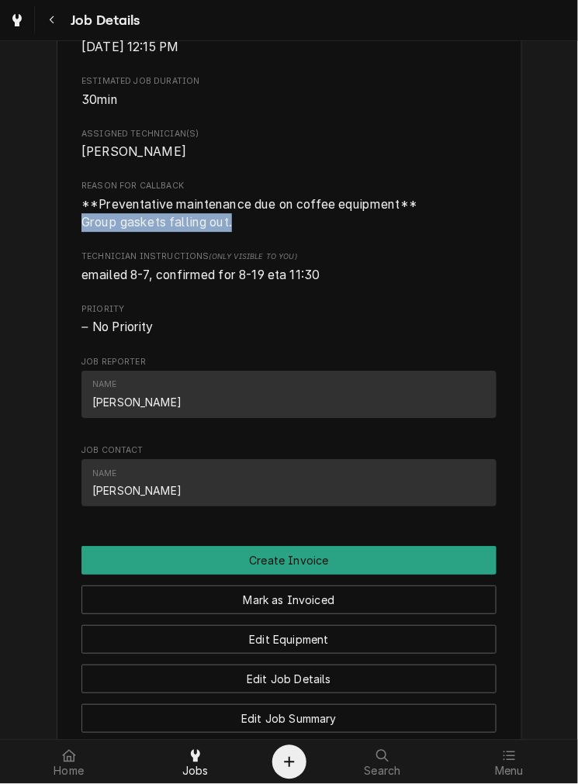
drag, startPoint x: 259, startPoint y: 239, endPoint x: 62, endPoint y: 236, distance: 197.0
click at [62, 236] on div "Biggby ([PERSON_NAME][GEOGRAPHIC_DATA]) [STREET_ADDRESS][PERSON_NAME][PERSON_NA…" at bounding box center [289, 113] width 465 height 1515
copy span "Group gaskets falling out."
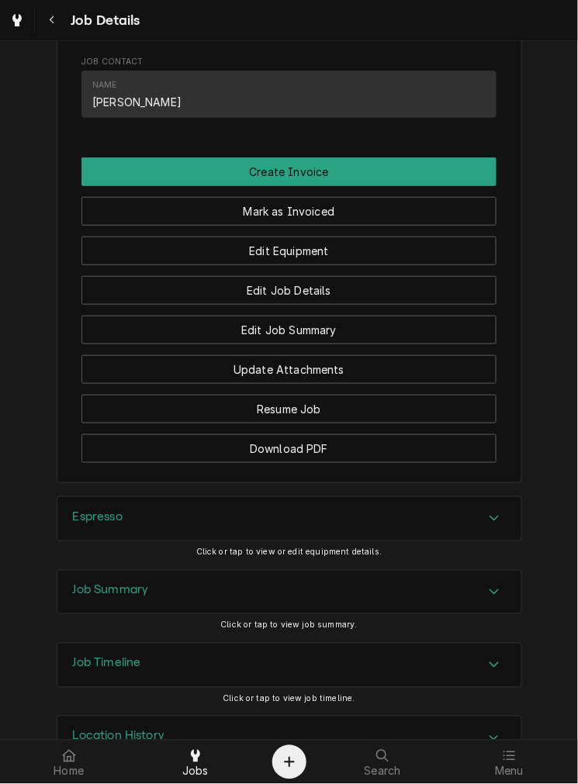
scroll to position [1198, 0]
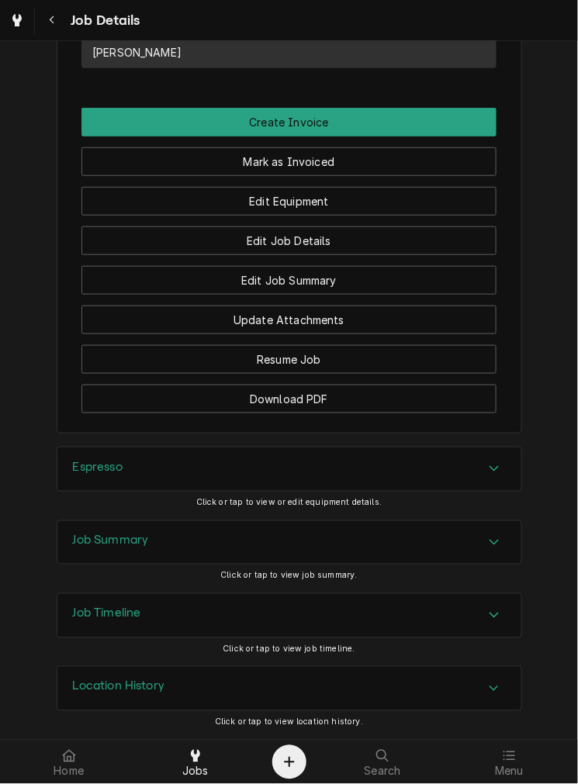
click at [339, 466] on div "Espresso" at bounding box center [289, 469] width 464 height 43
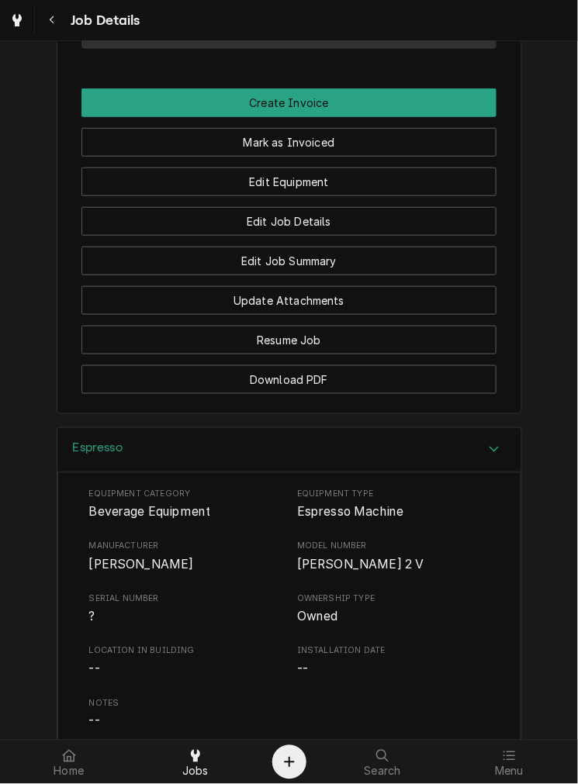
click at [357, 466] on div "Espresso" at bounding box center [289, 450] width 464 height 44
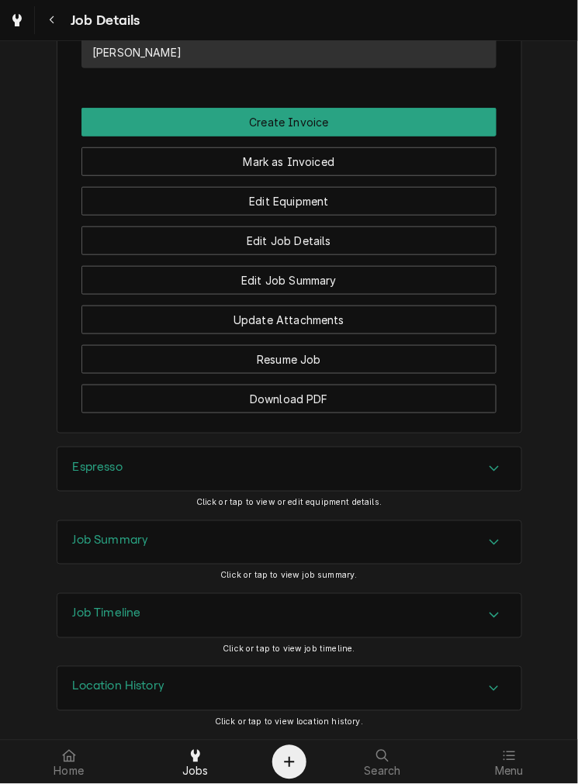
click at [274, 532] on div "Job Summary" at bounding box center [289, 542] width 464 height 43
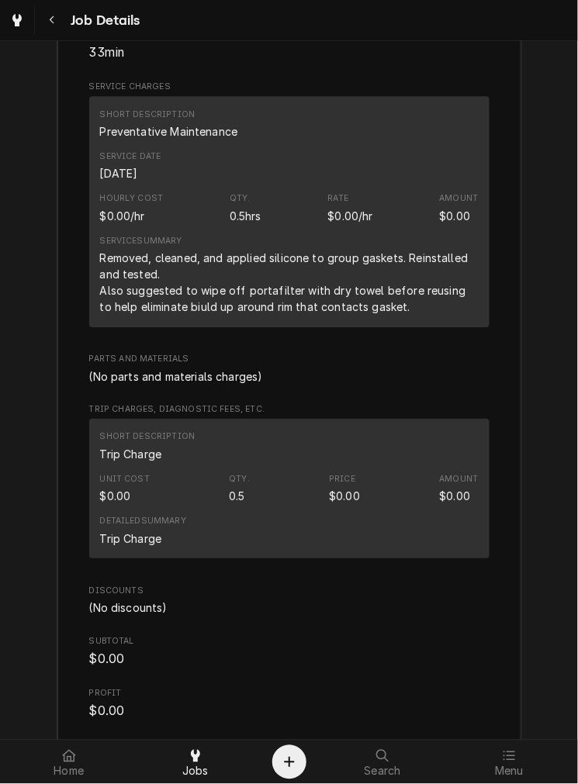
scroll to position [1896, 0]
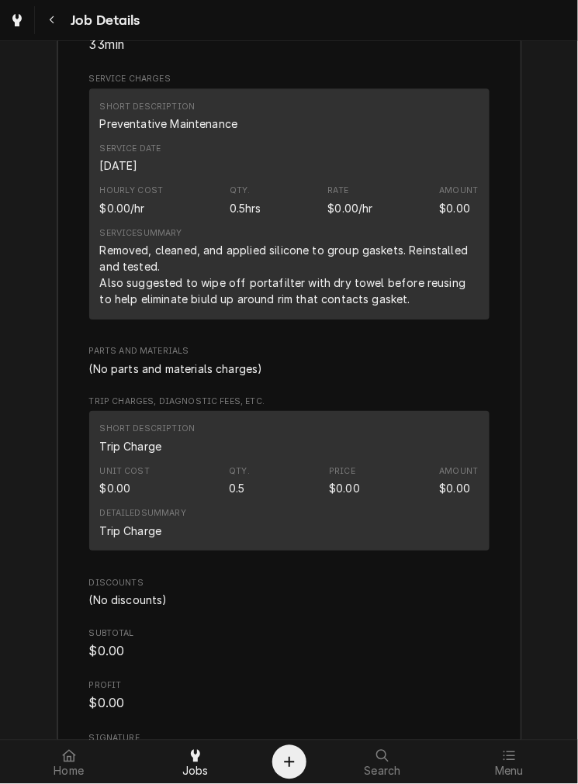
click at [390, 304] on div "Removed, cleaned, and applied silicone to group gaskets. Reinstalled and tested…" at bounding box center [289, 274] width 379 height 65
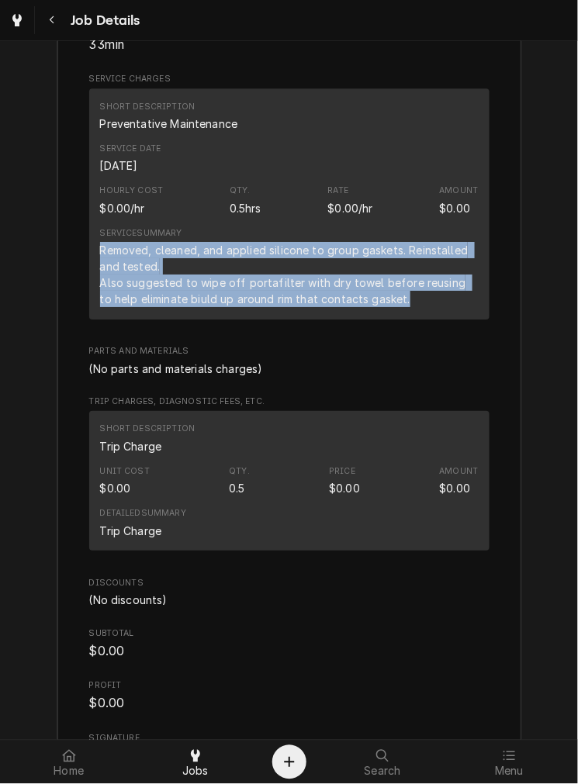
drag, startPoint x: 392, startPoint y: 320, endPoint x: 74, endPoint y: 268, distance: 322.1
click at [74, 268] on div "Roopairs Job ID JOB-4027 Service Type Preventative Maintenance Job Type Callbac…" at bounding box center [289, 322] width 464 height 951
copy div "Removed, cleaned, and applied silicone to group gaskets. Reinstalled and tested…"
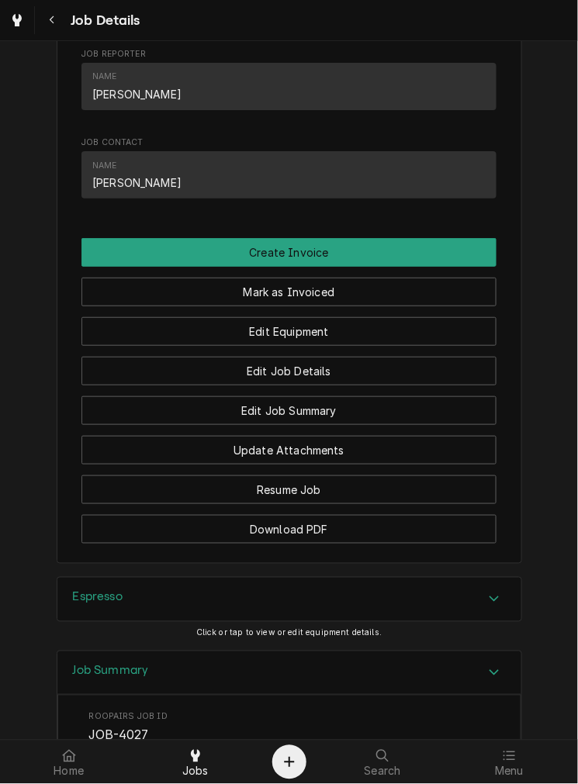
scroll to position [1044, 0]
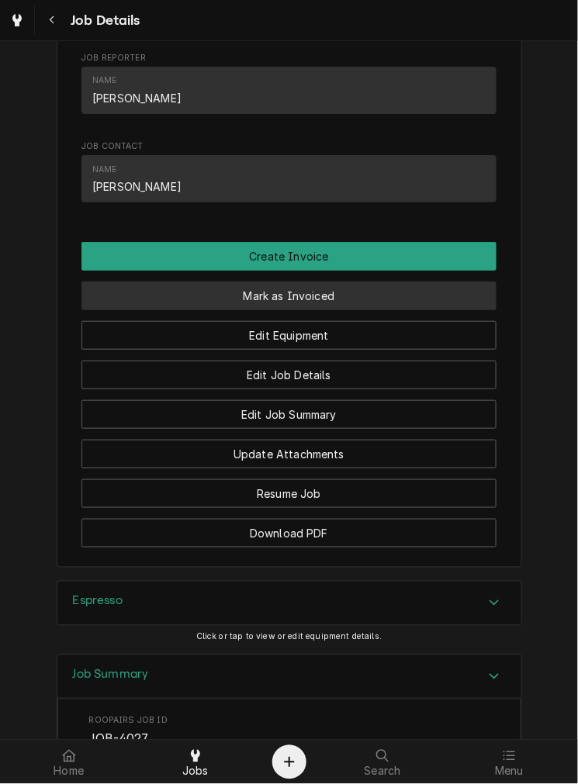
click at [375, 310] on button "Mark as Invoiced" at bounding box center [288, 296] width 415 height 29
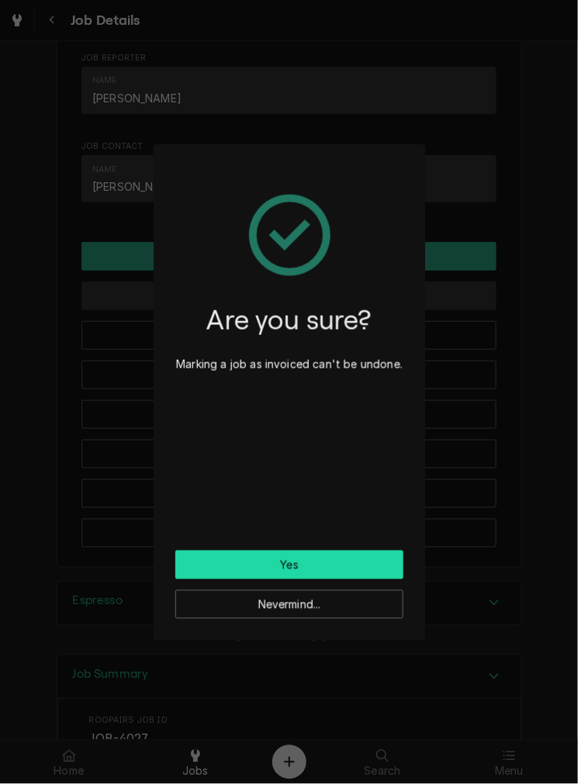
click at [319, 556] on button "Yes" at bounding box center [289, 565] width 228 height 29
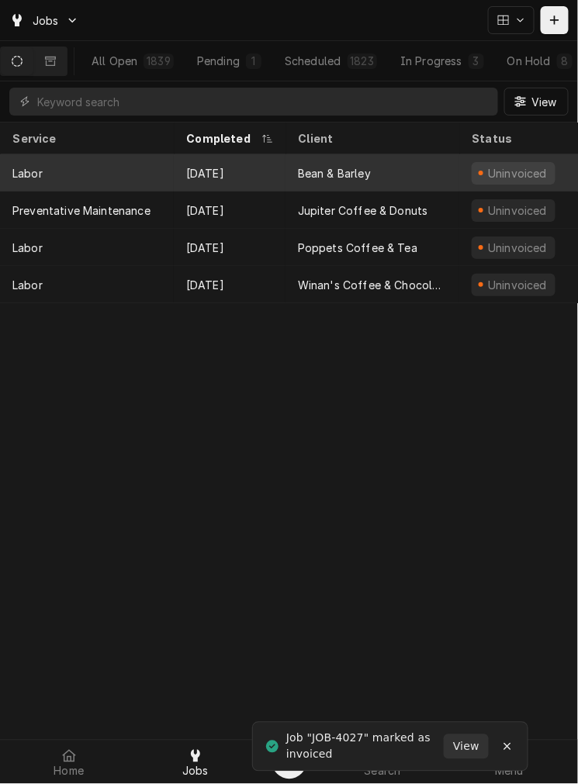
click at [374, 166] on div "Bean & Barley" at bounding box center [372, 172] width 174 height 37
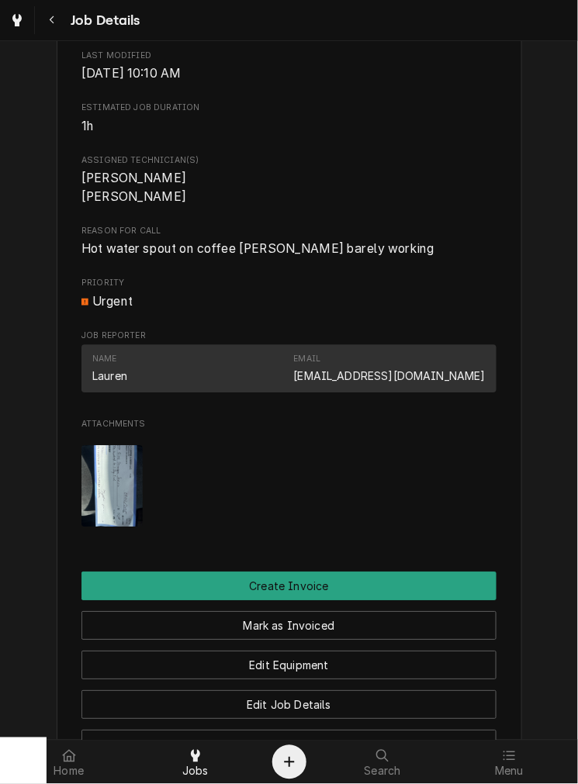
scroll to position [568, 0]
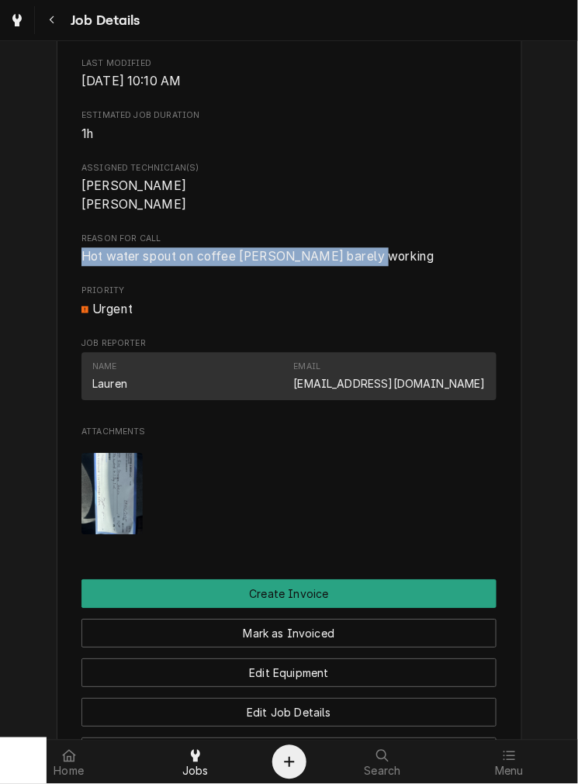
drag, startPoint x: 375, startPoint y: 281, endPoint x: 76, endPoint y: 275, distance: 299.5
click at [81, 266] on span "Hot water spout on coffee [PERSON_NAME] barely working" at bounding box center [288, 256] width 415 height 19
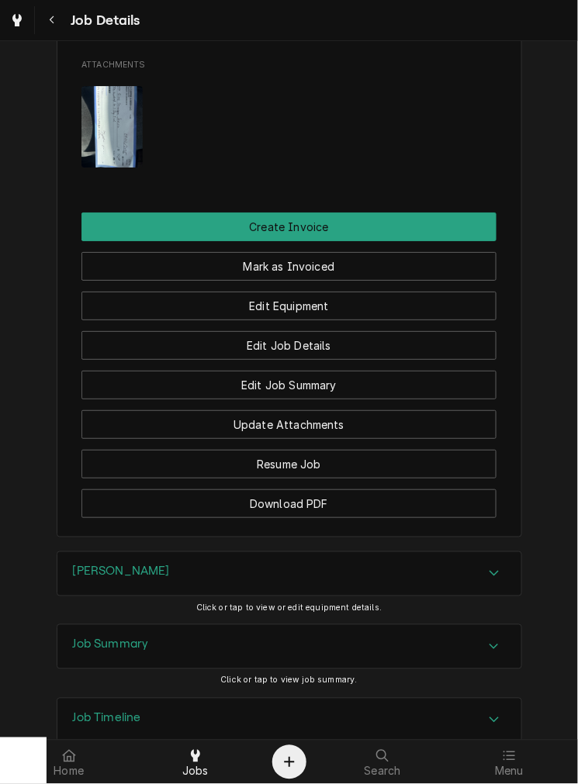
scroll to position [1058, 0]
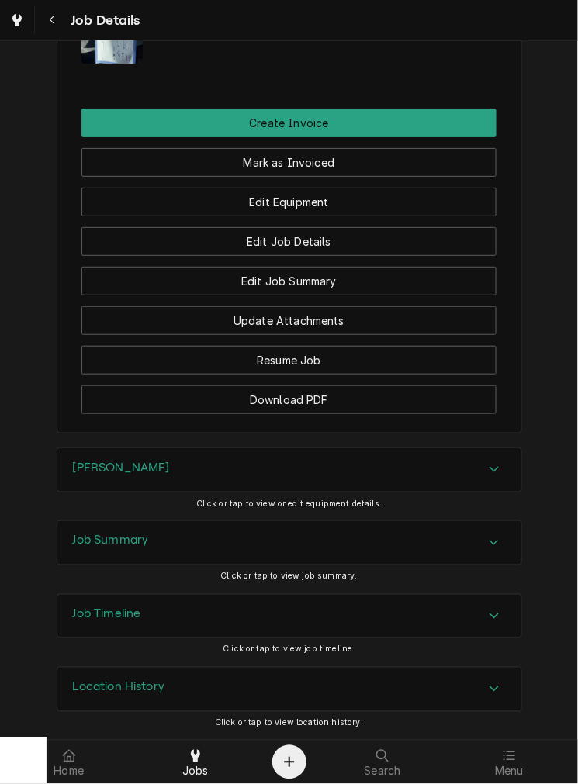
click at [371, 470] on div "[PERSON_NAME]" at bounding box center [289, 469] width 464 height 43
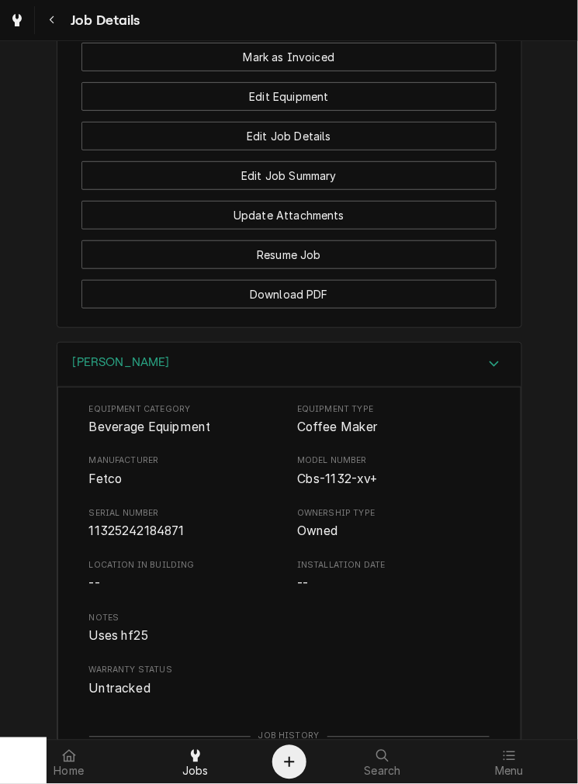
scroll to position [1208, 0]
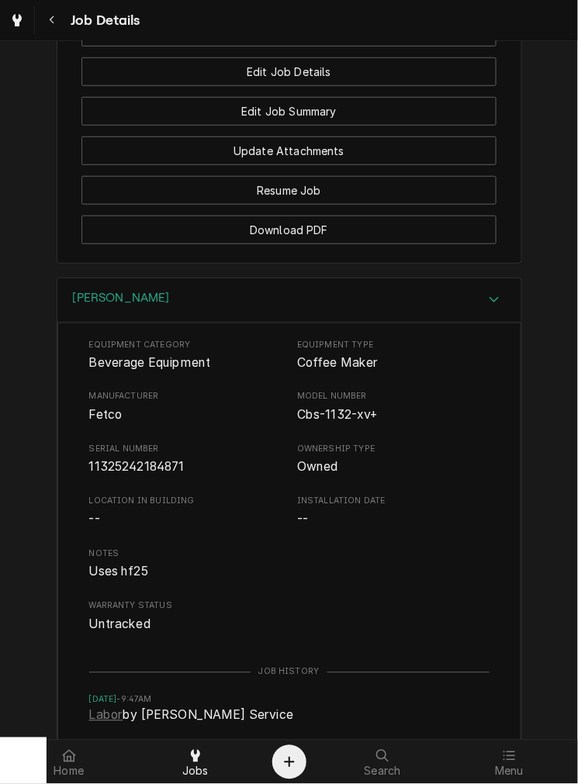
click at [381, 323] on div "brewer" at bounding box center [289, 300] width 464 height 44
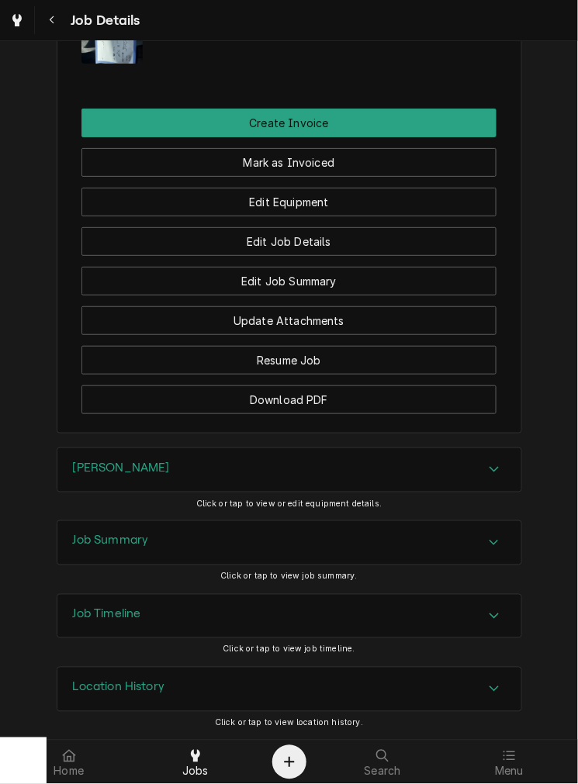
click at [314, 524] on div "Job Summary" at bounding box center [289, 542] width 464 height 43
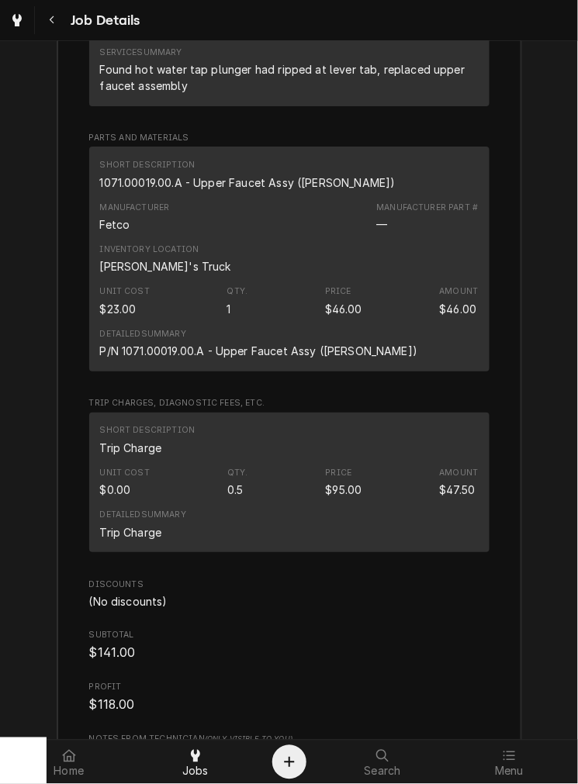
scroll to position [1950, 0]
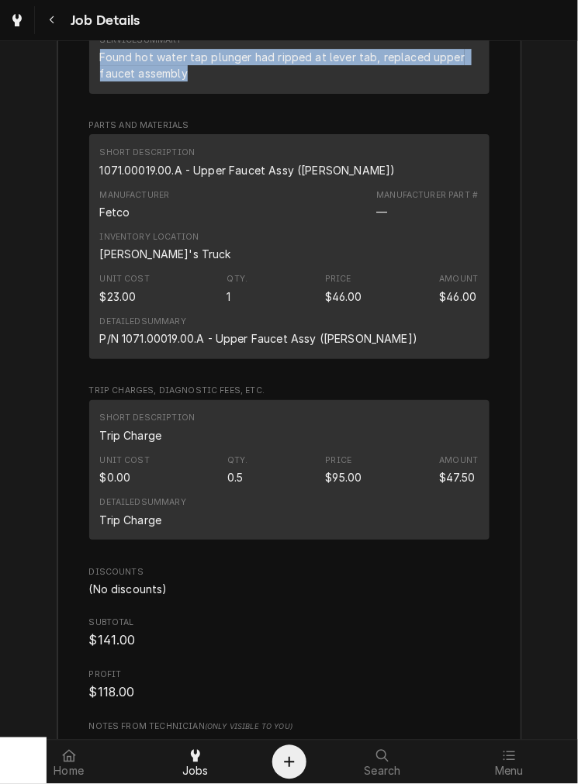
drag, startPoint x: 199, startPoint y: 98, endPoint x: 81, endPoint y: 80, distance: 118.5
click at [81, 80] on div "Roopairs Job ID JOB-4026 Service Type Labor Job Type Service Total Time Logged …" at bounding box center [289, 420] width 464 height 1533
copy div "Found hot water tap plunger had ripped at lever tab, replaced upper faucet asse…"
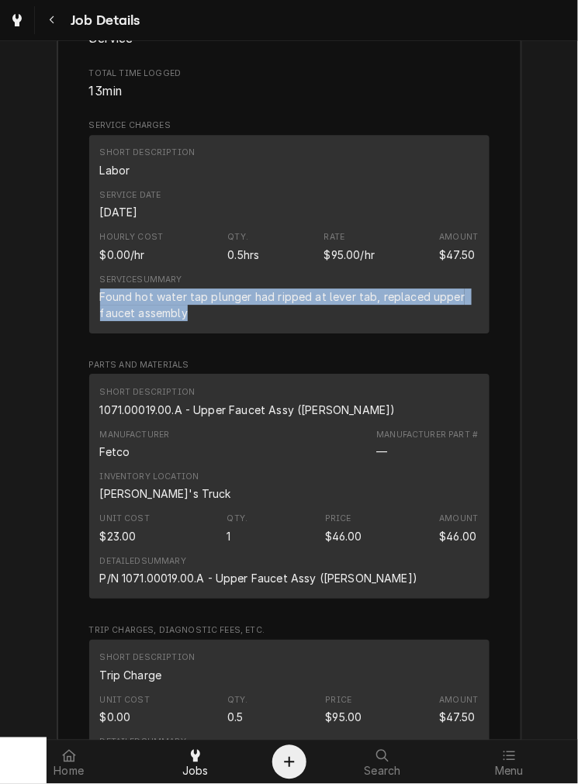
scroll to position [1716, 0]
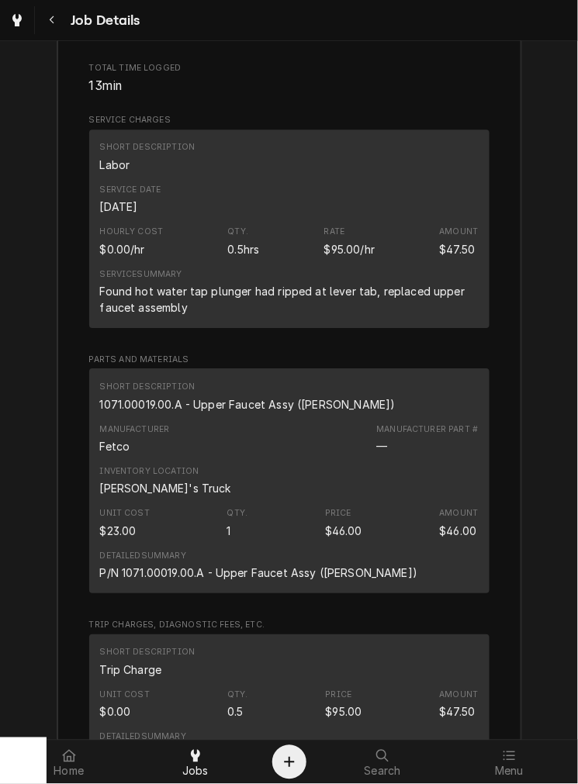
click at [289, 413] on div "1071.00019.00.A - Upper Faucet Assy (TOMLINSON)" at bounding box center [248, 404] width 296 height 16
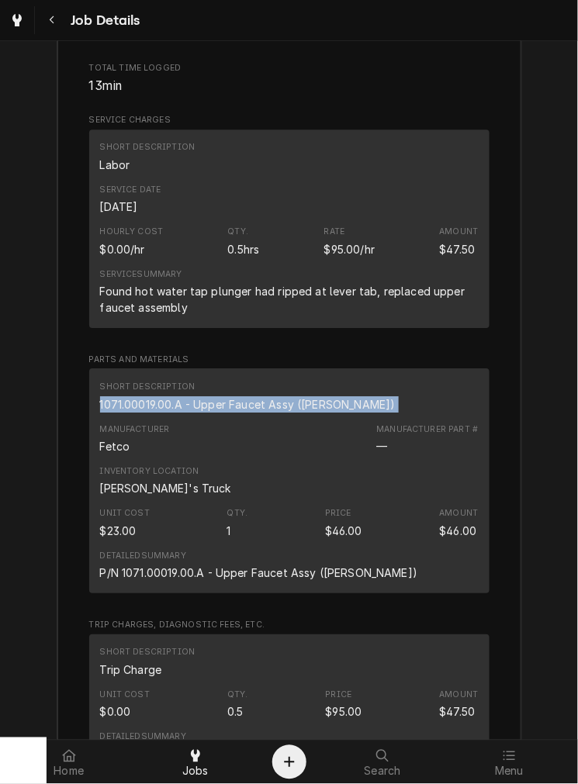
click at [289, 413] on div "1071.00019.00.A - Upper Faucet Assy (TOMLINSON)" at bounding box center [248, 404] width 296 height 16
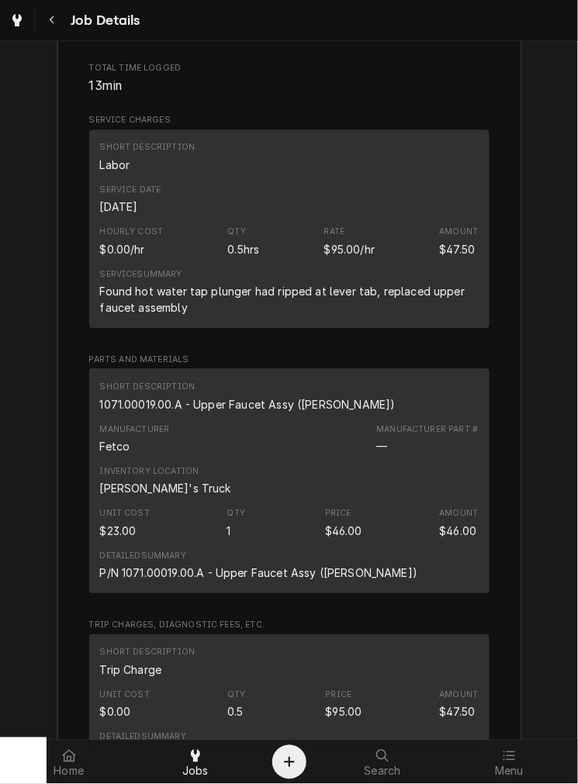
click at [184, 581] on div "P/N 1071.00019.00.A - Upper Faucet Assy (TOMLINSON)" at bounding box center [259, 573] width 318 height 16
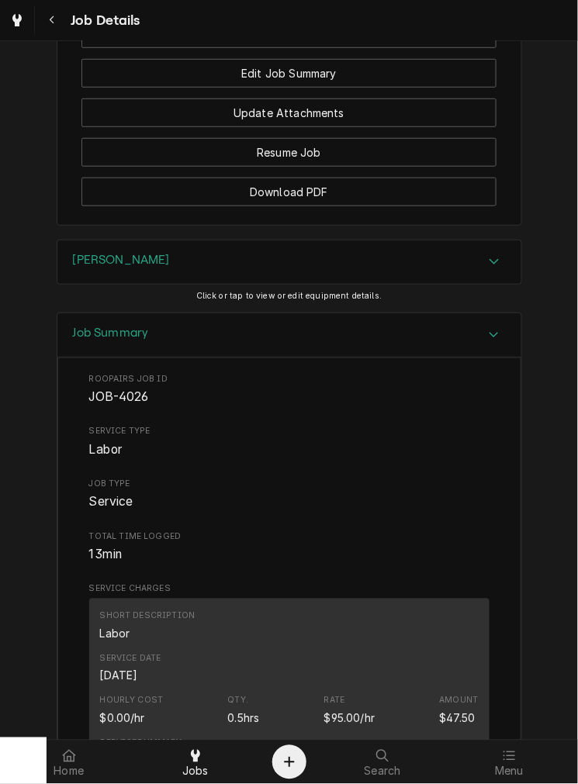
scroll to position [636, 0]
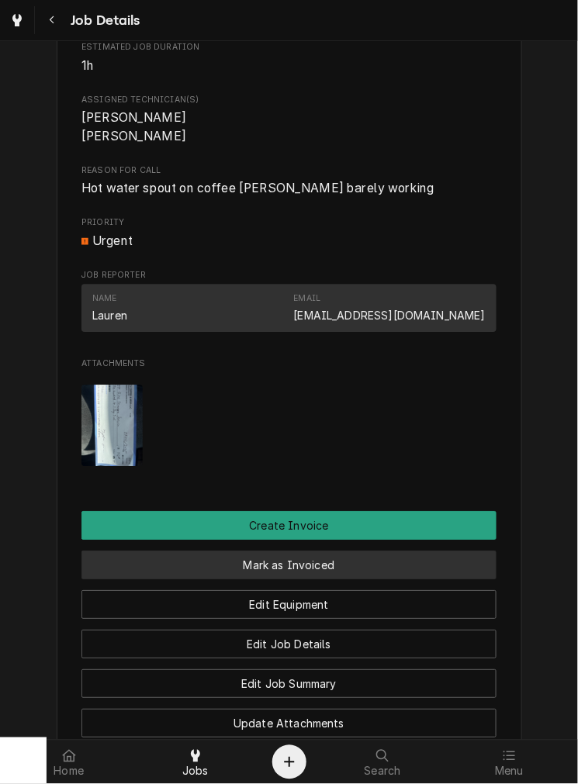
click at [413, 579] on button "Mark as Invoiced" at bounding box center [288, 565] width 415 height 29
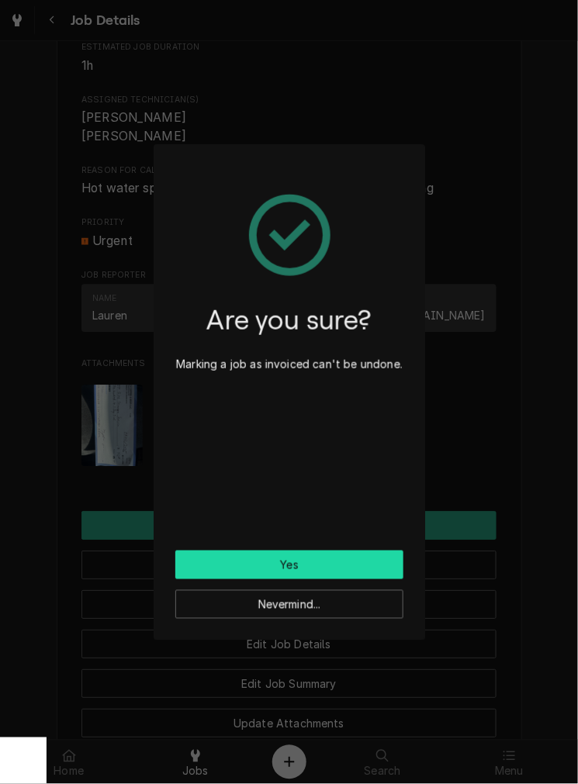
click at [346, 562] on button "Yes" at bounding box center [289, 565] width 228 height 29
